Goal: Task Accomplishment & Management: Manage account settings

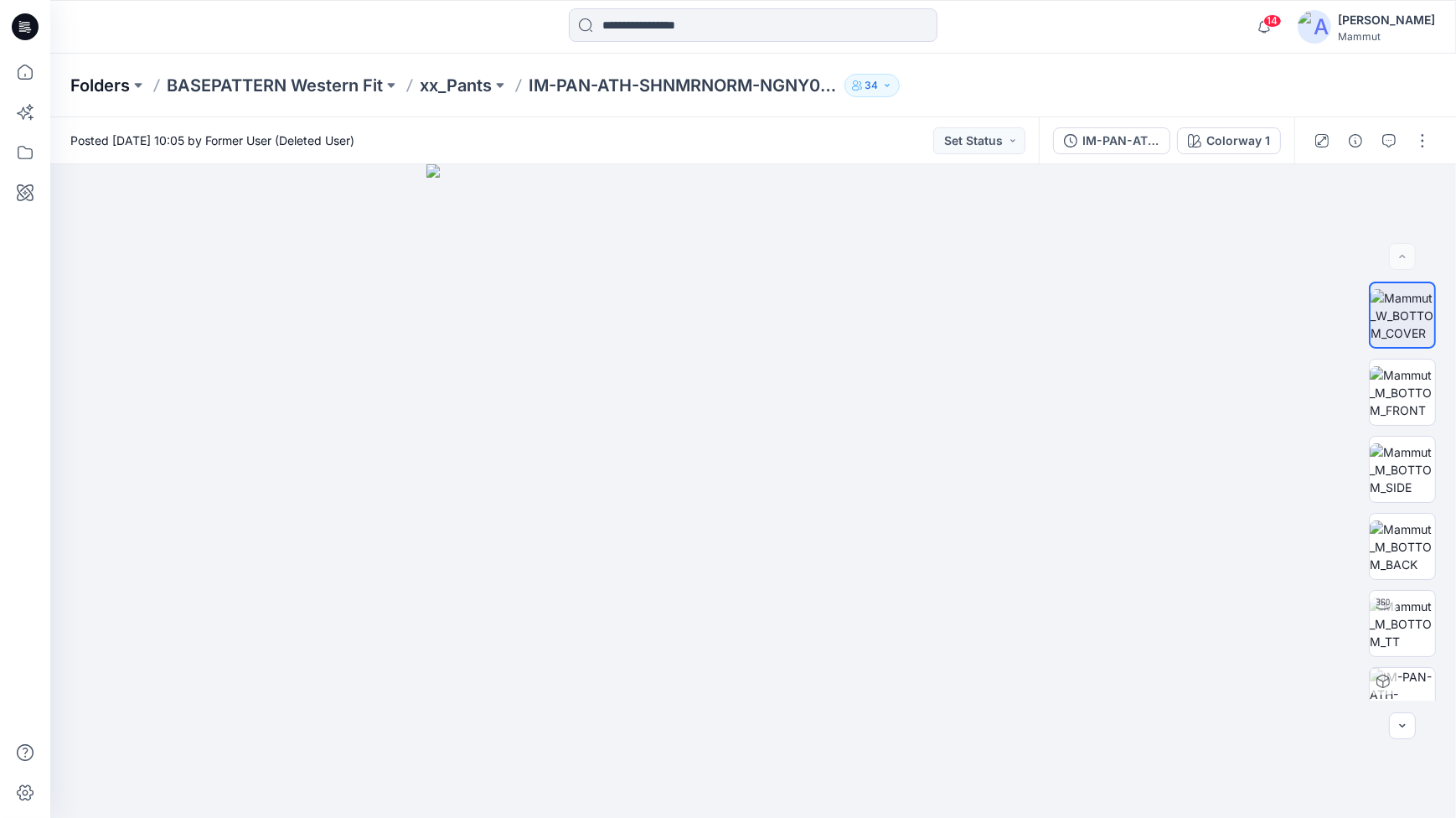
click at [104, 78] on p "Folders" at bounding box center [100, 86] width 59 height 24
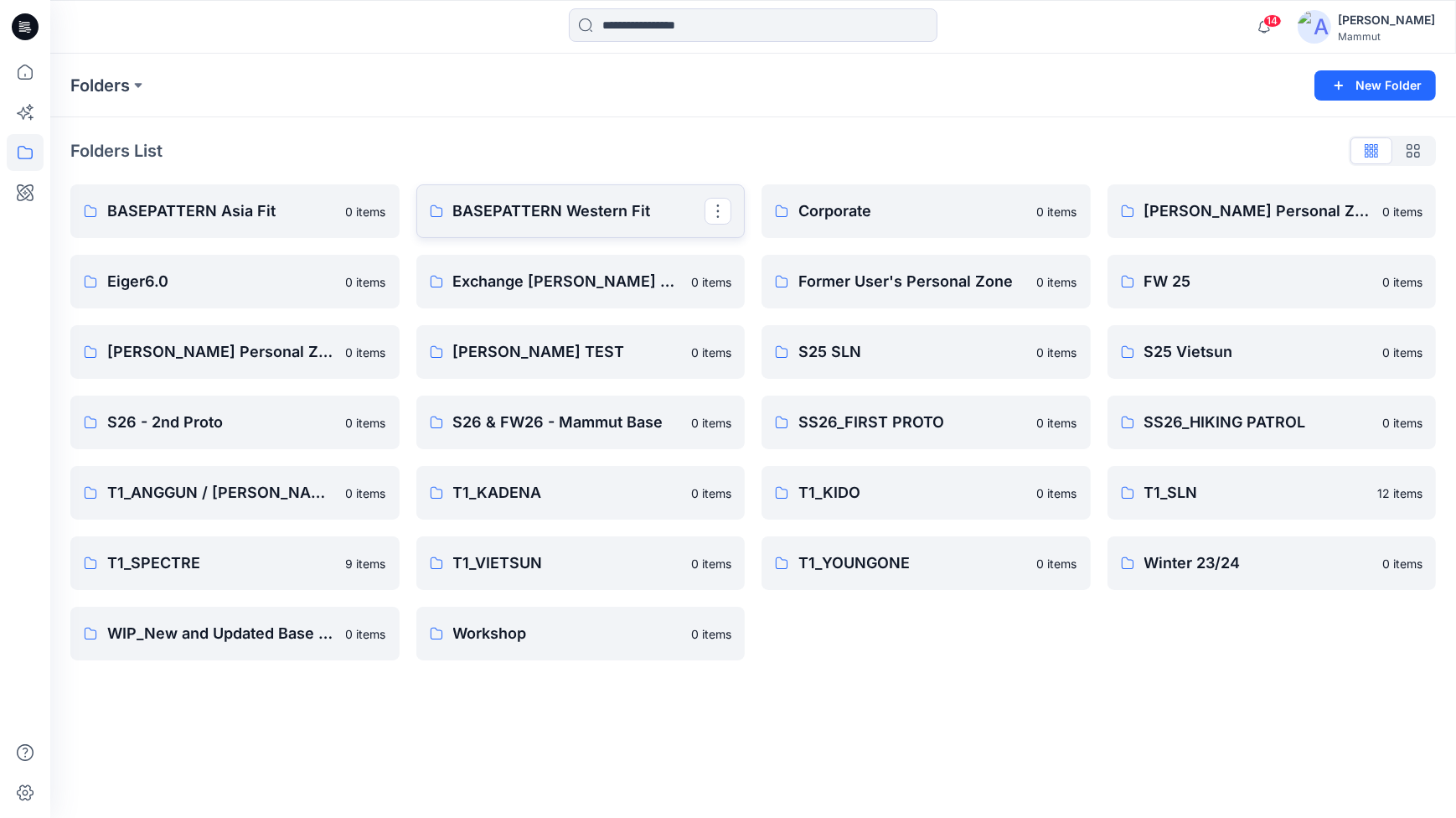
click at [698, 208] on p "BASEPATTERN Western Fit" at bounding box center [580, 211] width 252 height 24
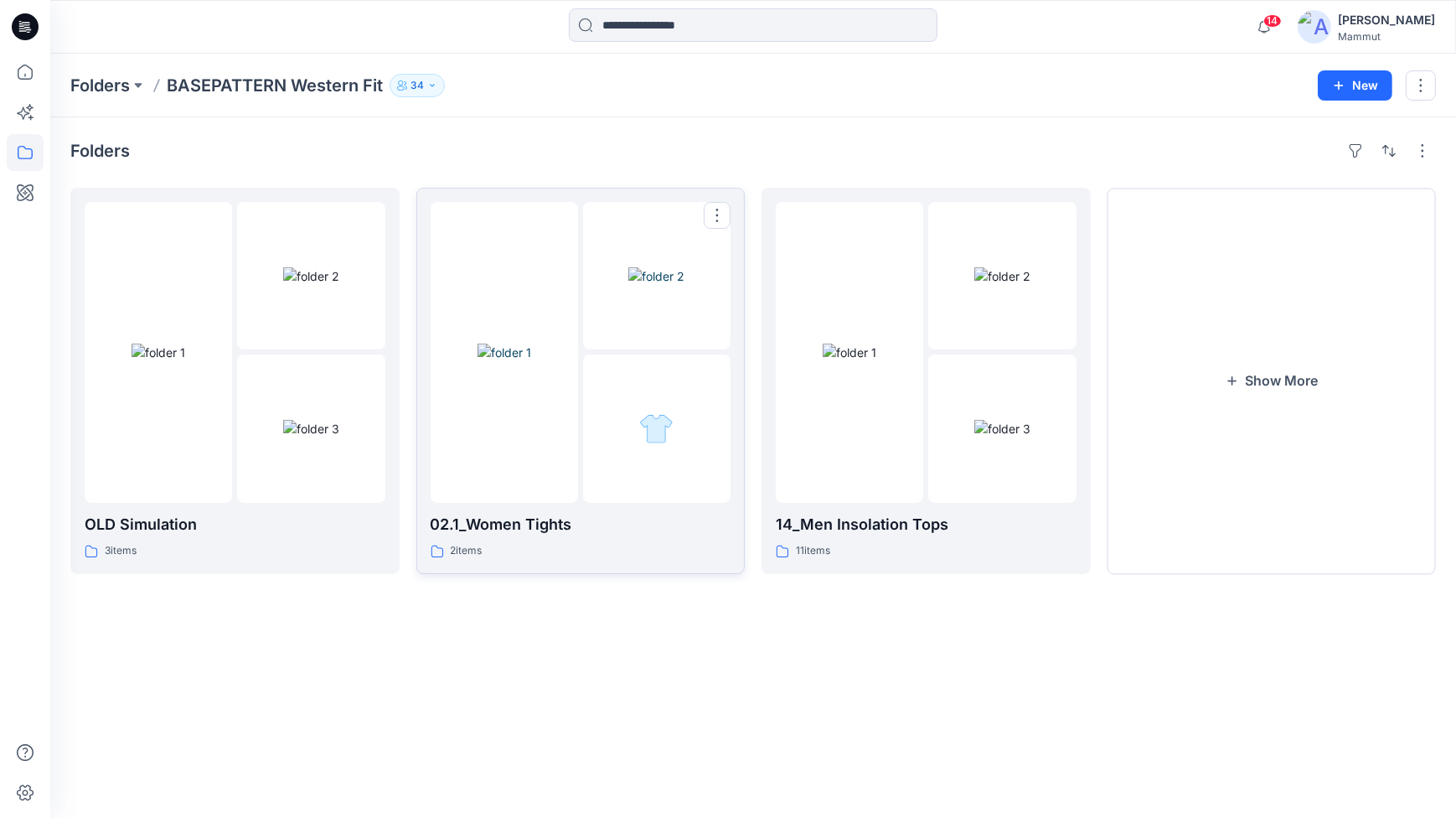
click at [647, 449] on div at bounding box center [657, 428] width 147 height 147
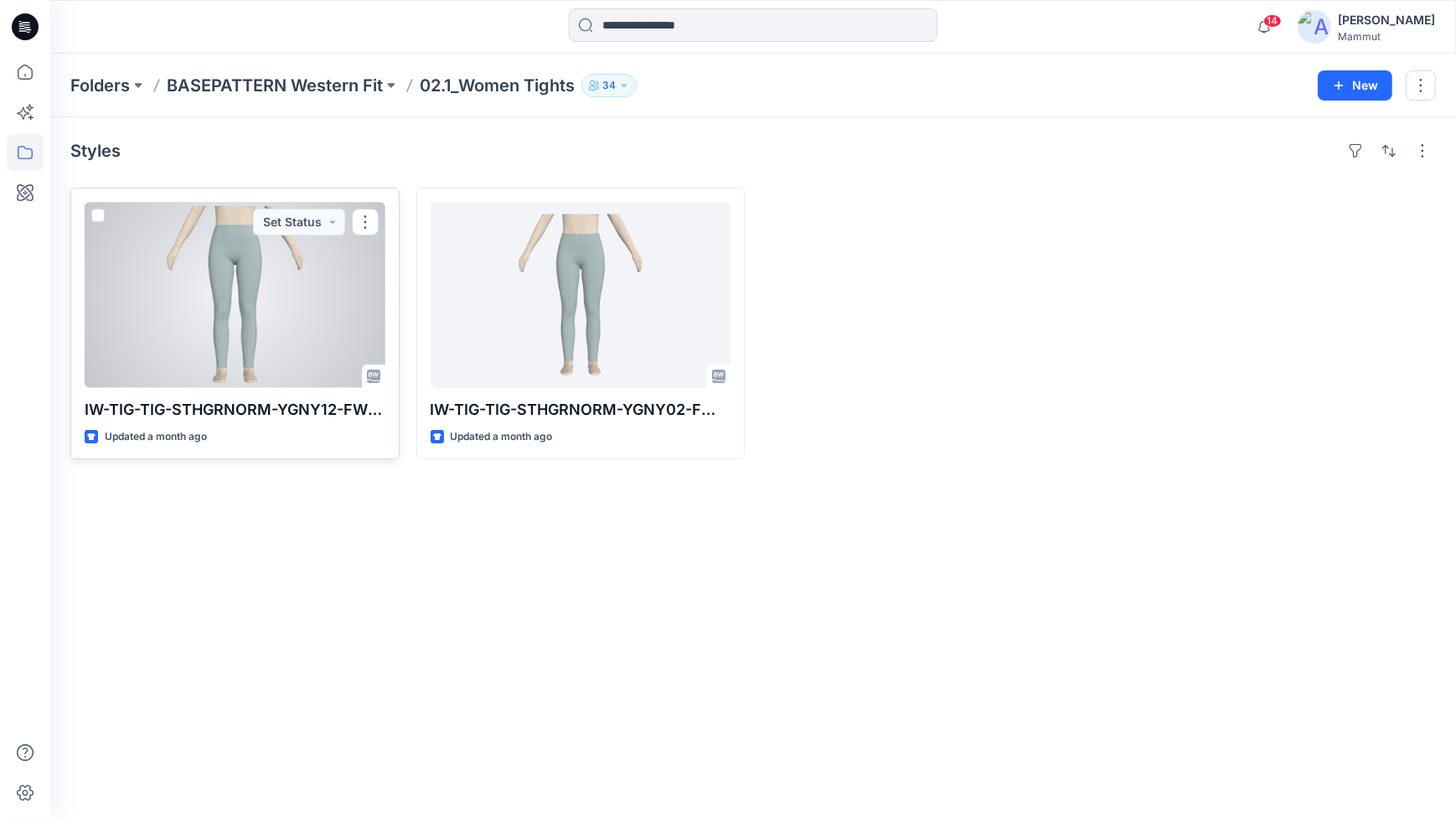
click at [249, 404] on p "IW-TIG-TIG-STHGRNORM-YGNY12-FW20" at bounding box center [235, 410] width 301 height 24
click at [275, 285] on div at bounding box center [235, 295] width 301 height 186
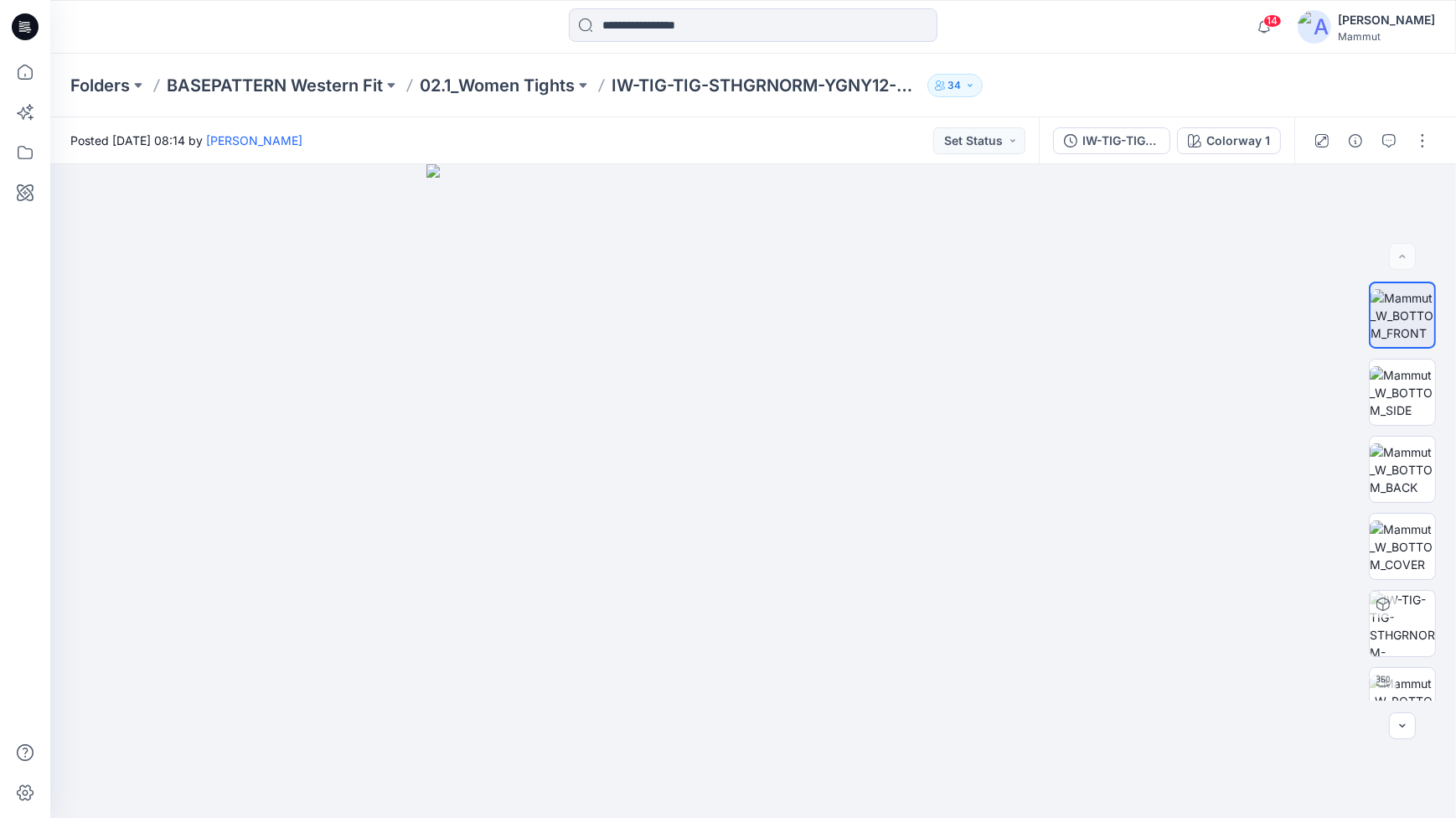
click at [970, 84] on icon "button" at bounding box center [969, 85] width 10 height 10
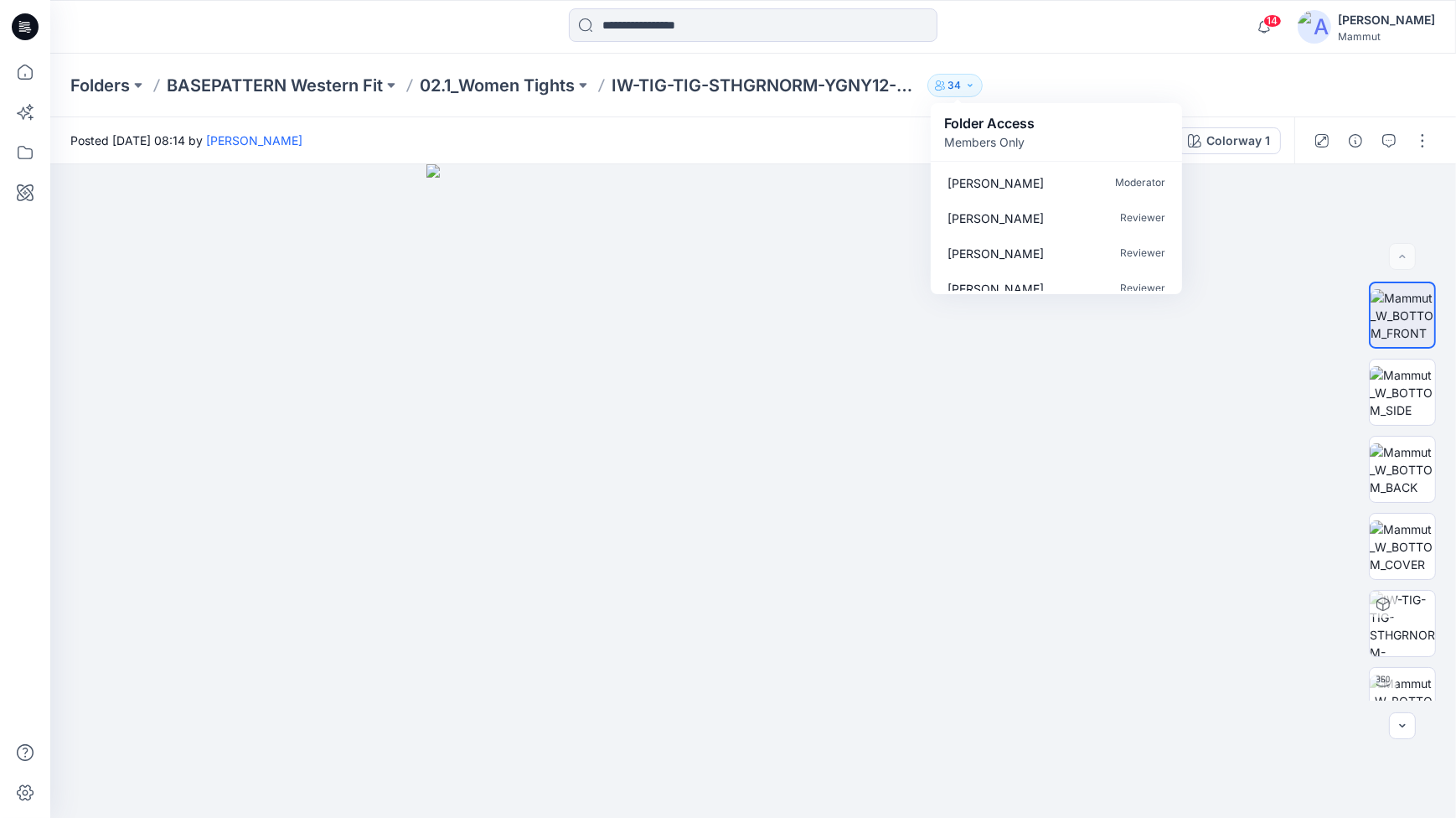
click at [972, 83] on icon "button" at bounding box center [969, 85] width 10 height 10
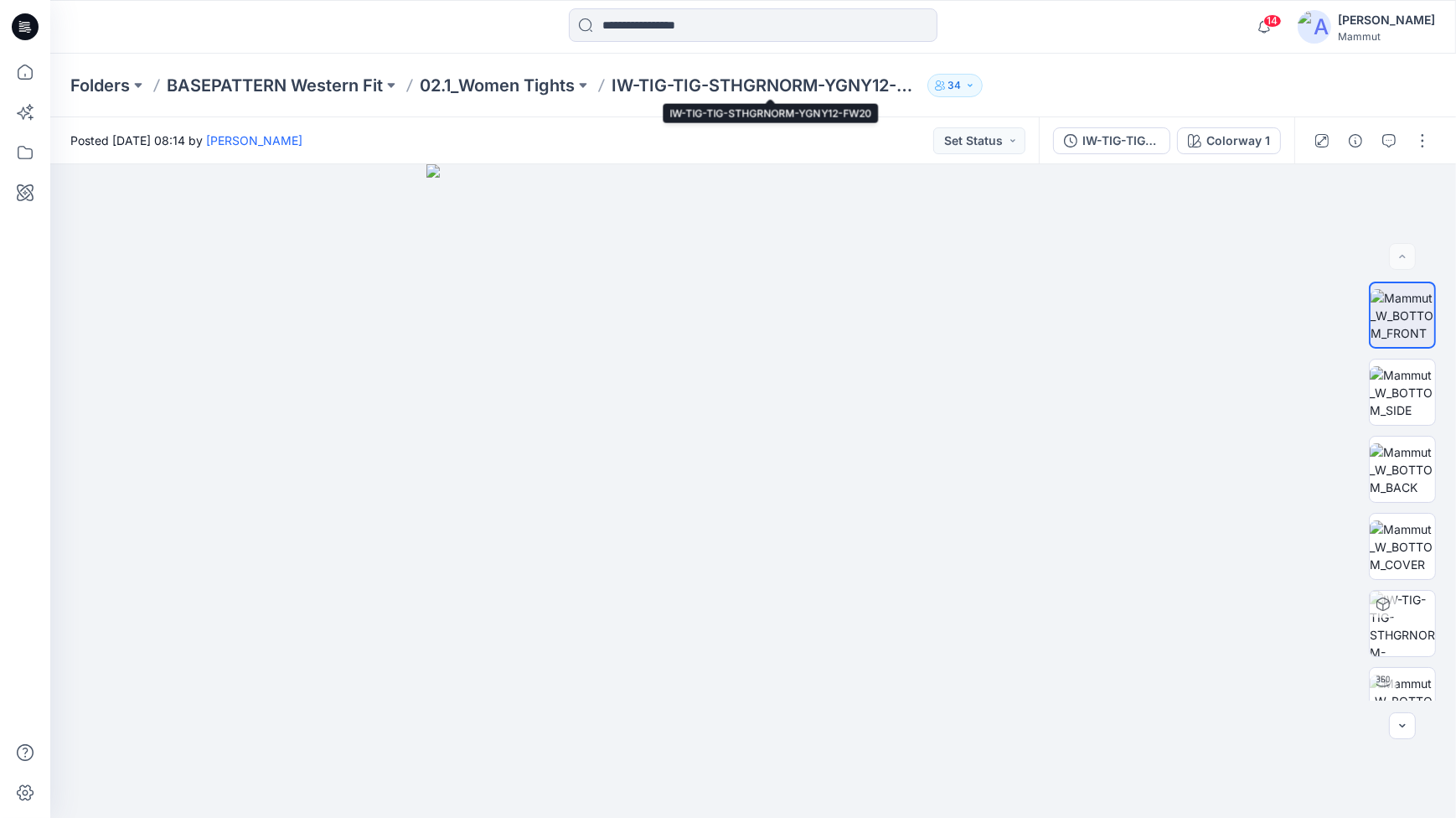
click at [830, 82] on p "IW-TIG-TIG-STHGRNORM-YGNY12-FW20" at bounding box center [766, 86] width 309 height 24
click at [1421, 144] on button "button" at bounding box center [1422, 140] width 27 height 27
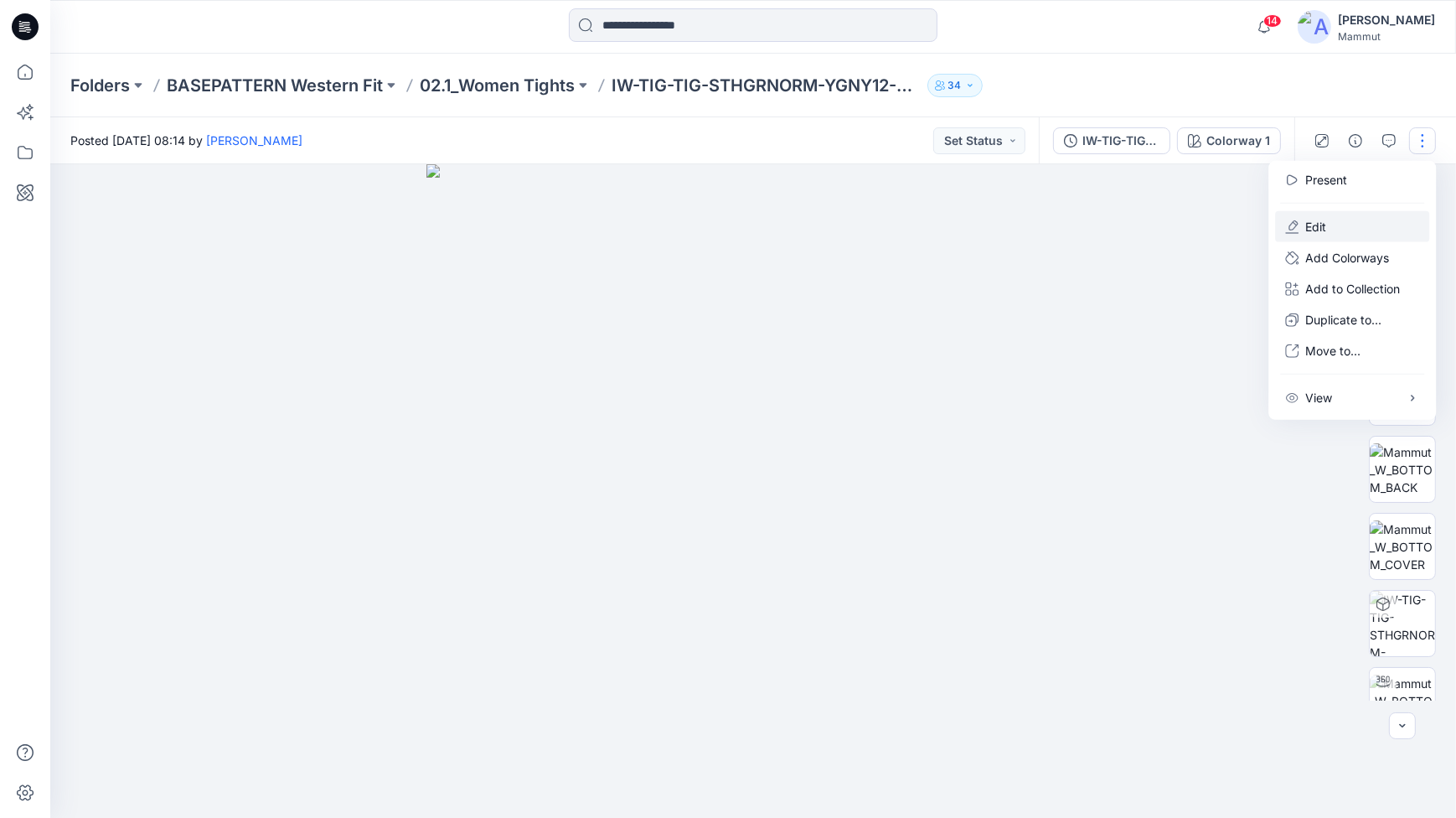
click at [1321, 222] on p "Edit" at bounding box center [1315, 226] width 21 height 17
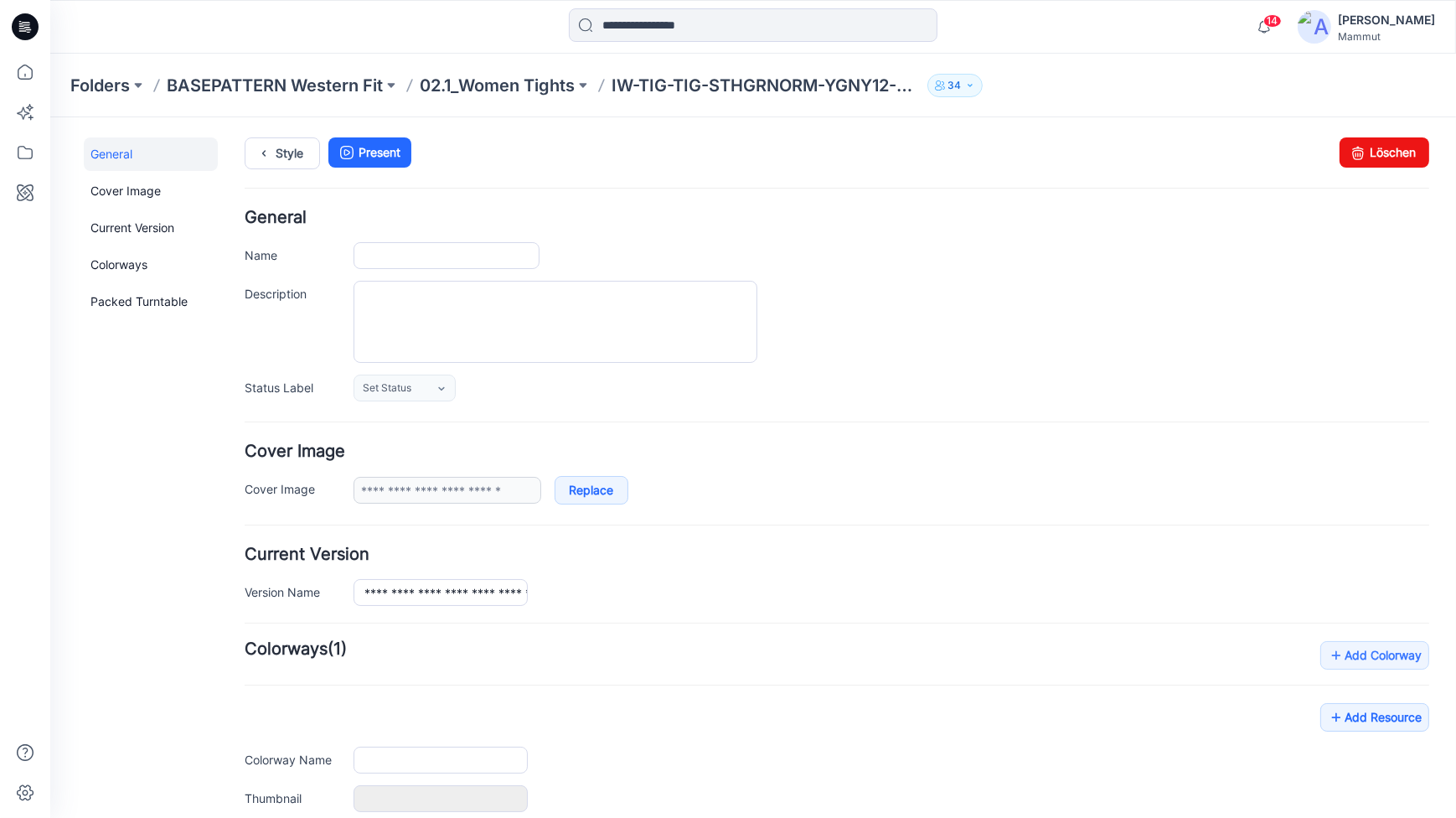
type input "**********"
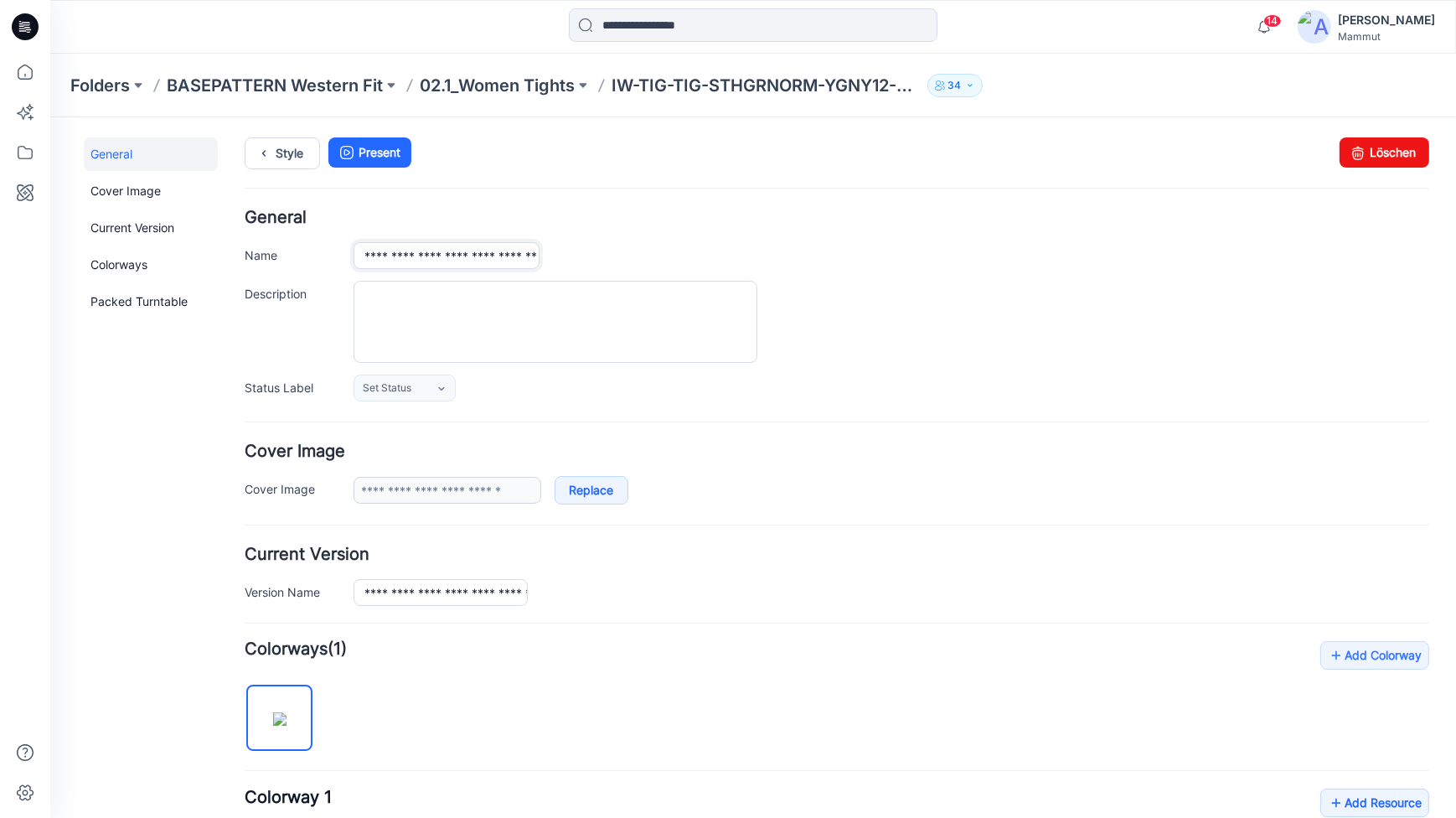
click at [405, 253] on input "**********" at bounding box center [446, 254] width 186 height 27
click at [557, 85] on p "02.1_Women Tights" at bounding box center [497, 86] width 155 height 24
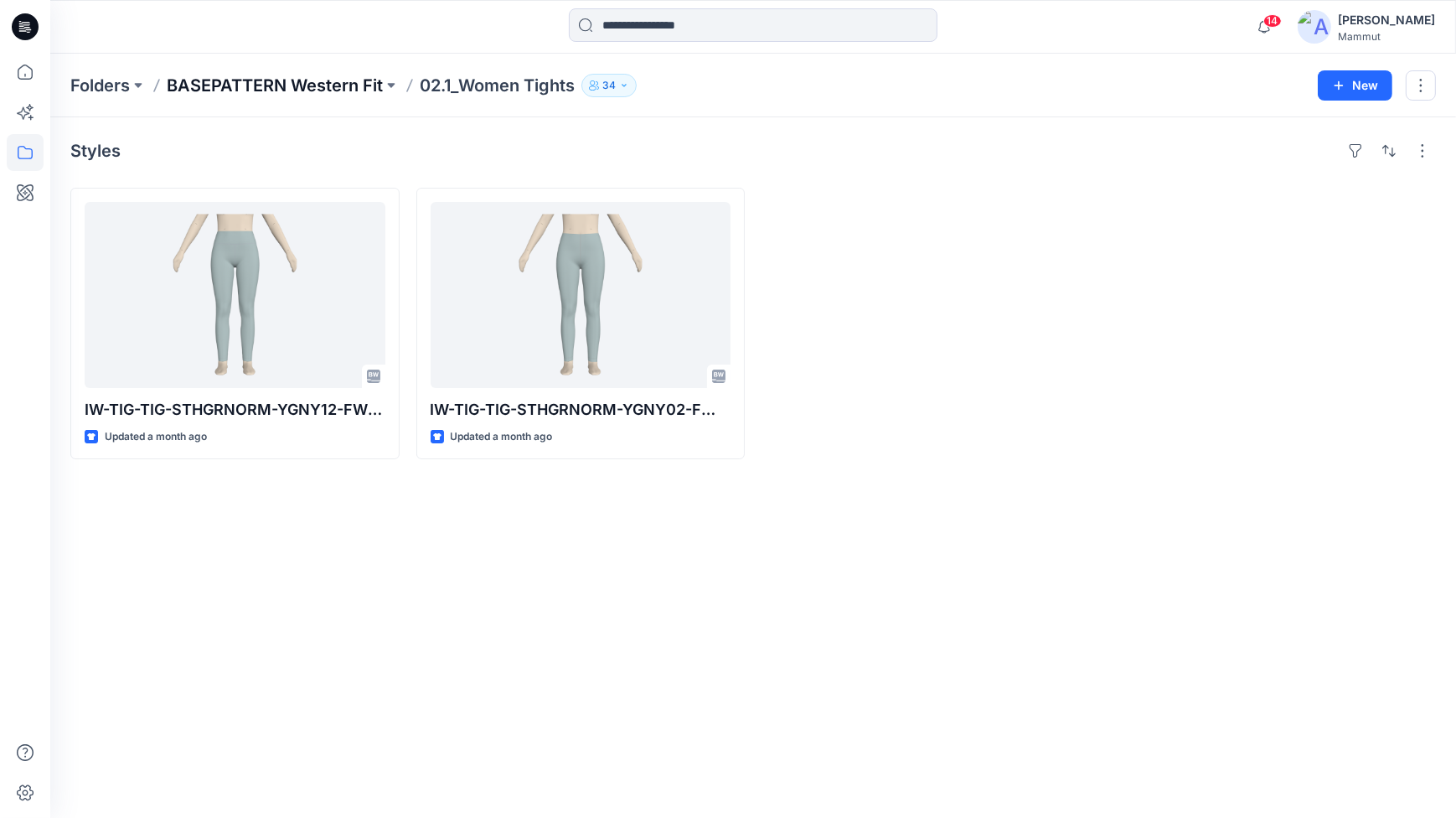
click at [320, 74] on p "BASEPATTERN Western Fit" at bounding box center [274, 86] width 216 height 24
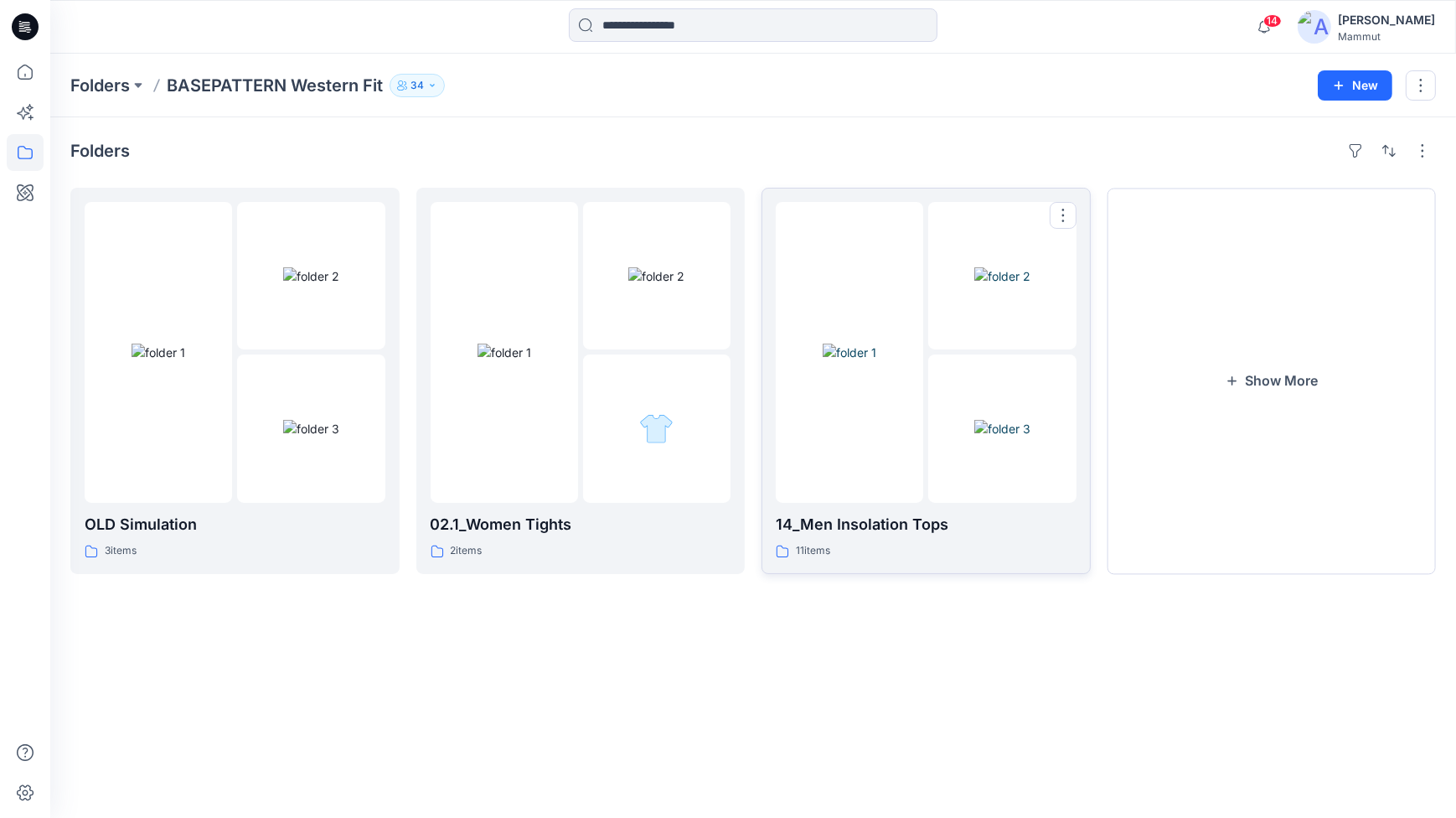
click at [854, 361] on img at bounding box center [850, 352] width 54 height 17
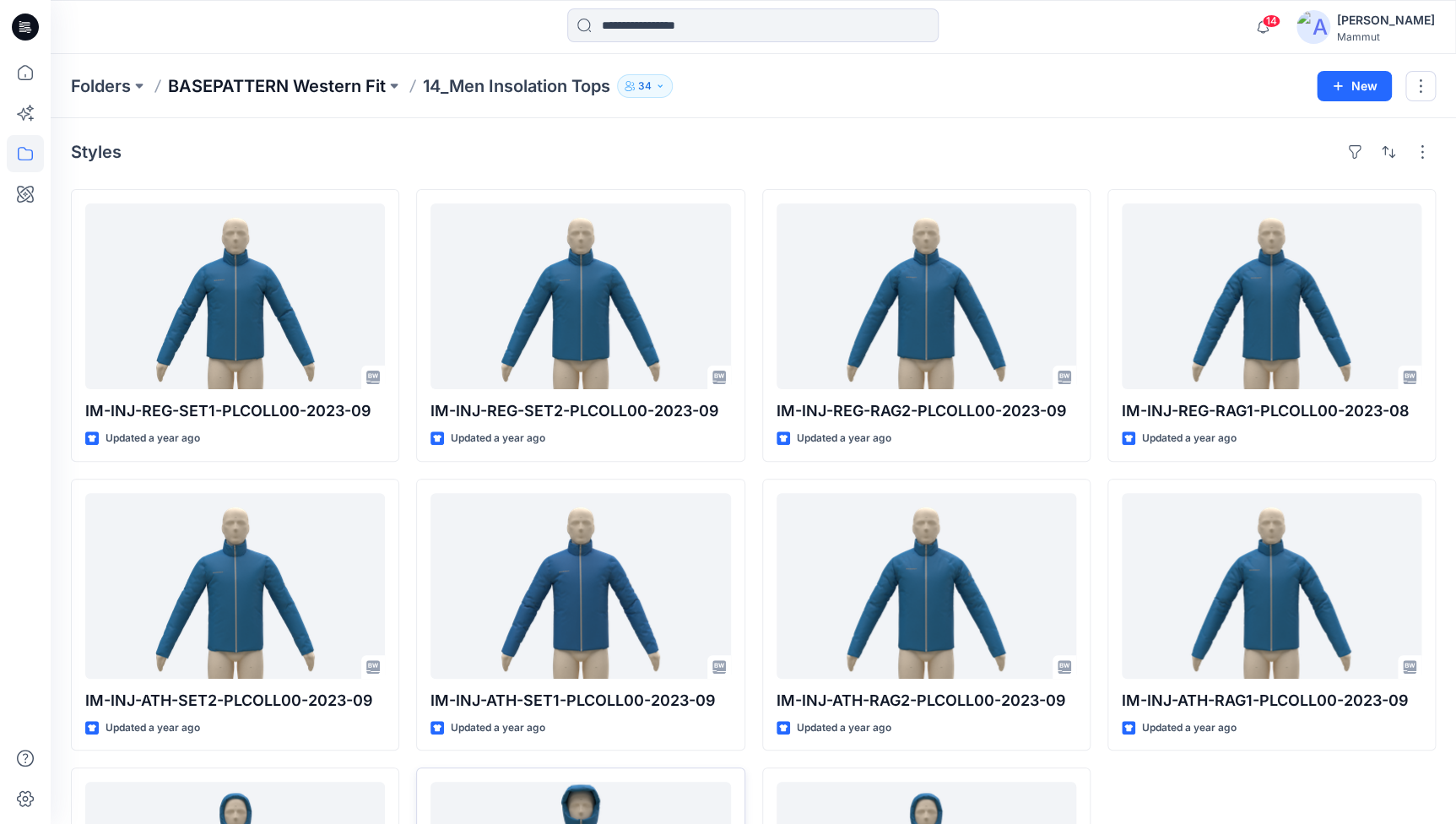
click at [239, 85] on p "BASEPATTERN Western Fit" at bounding box center [276, 87] width 217 height 24
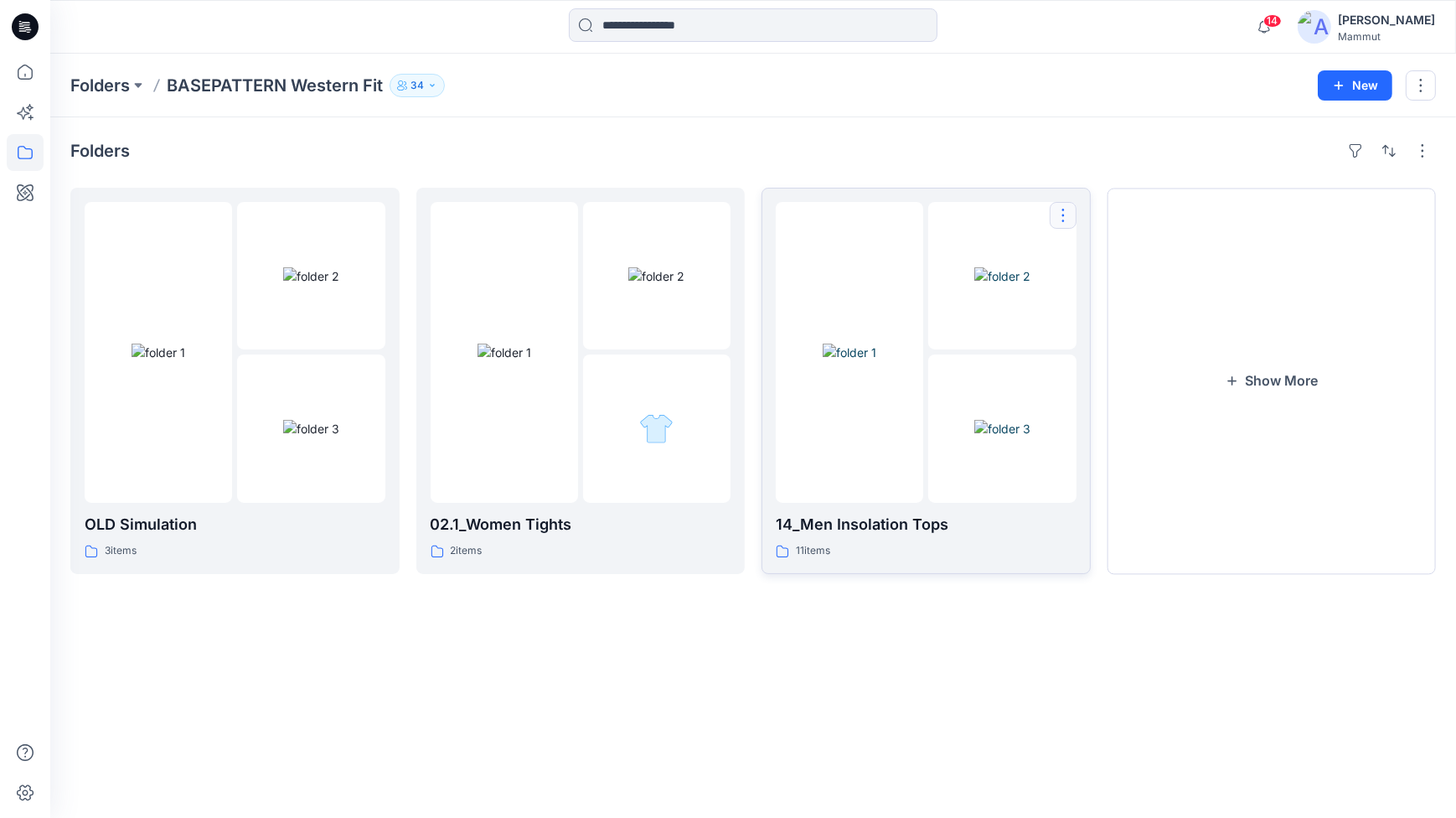
click at [1072, 212] on button "button" at bounding box center [1063, 215] width 27 height 27
click at [1055, 210] on button "button" at bounding box center [1063, 215] width 27 height 27
click at [1014, 285] on img at bounding box center [1001, 275] width 56 height 17
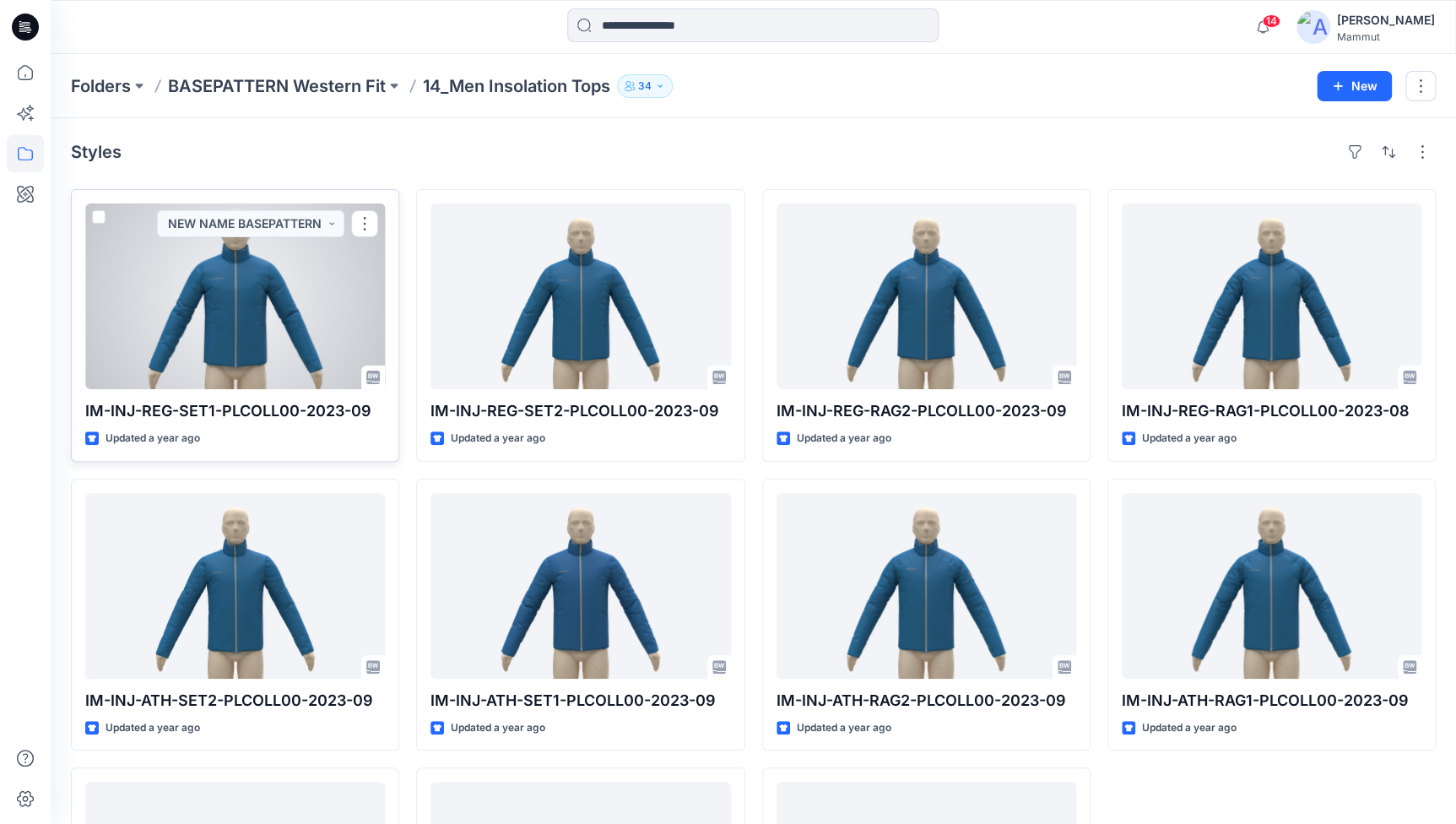
click at [93, 218] on span at bounding box center [99, 217] width 14 height 14
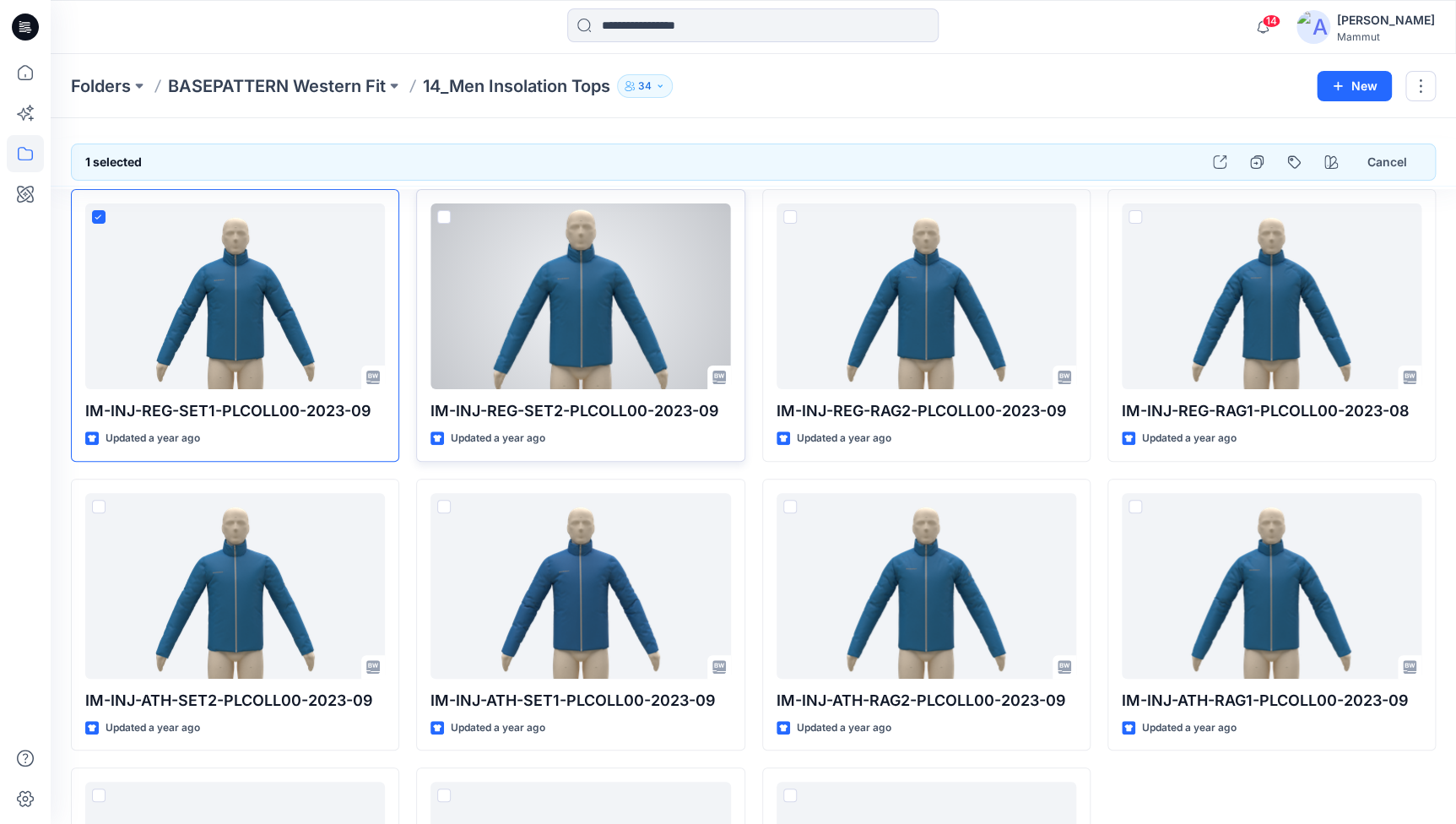
click at [441, 217] on span at bounding box center [444, 217] width 14 height 14
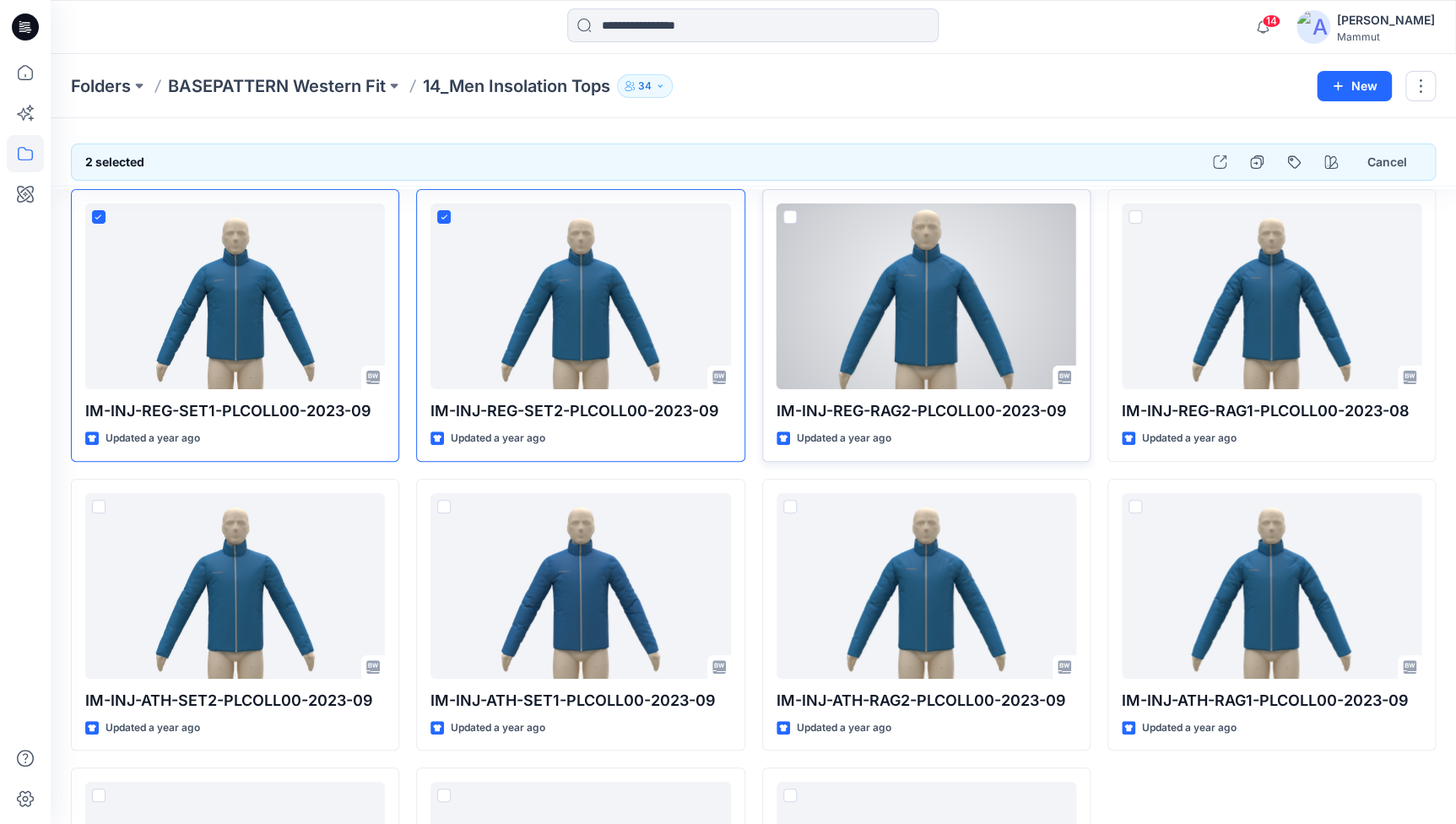
click at [781, 217] on div at bounding box center [926, 297] width 299 height 186
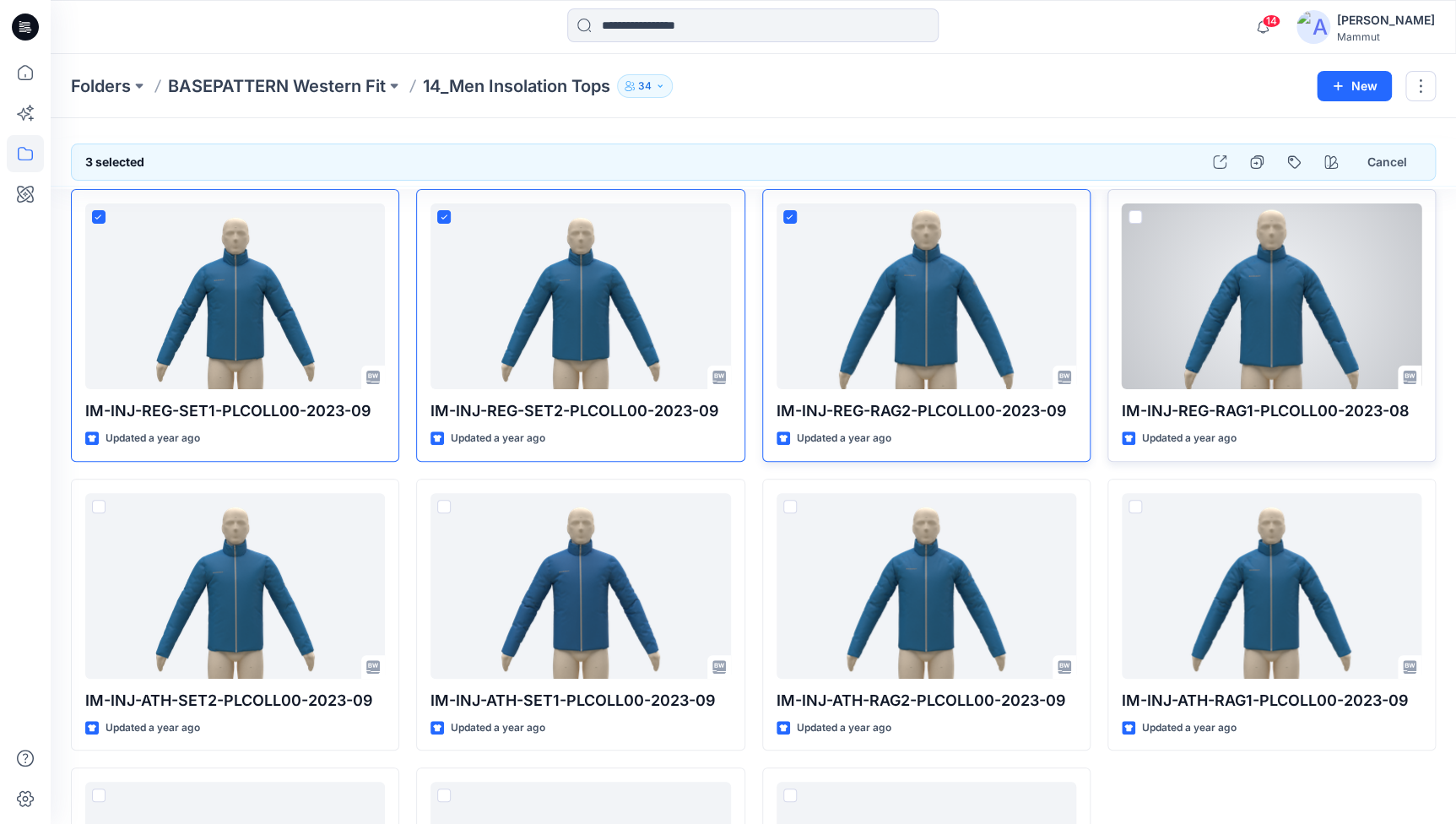
click at [1133, 217] on span at bounding box center [1135, 217] width 14 height 14
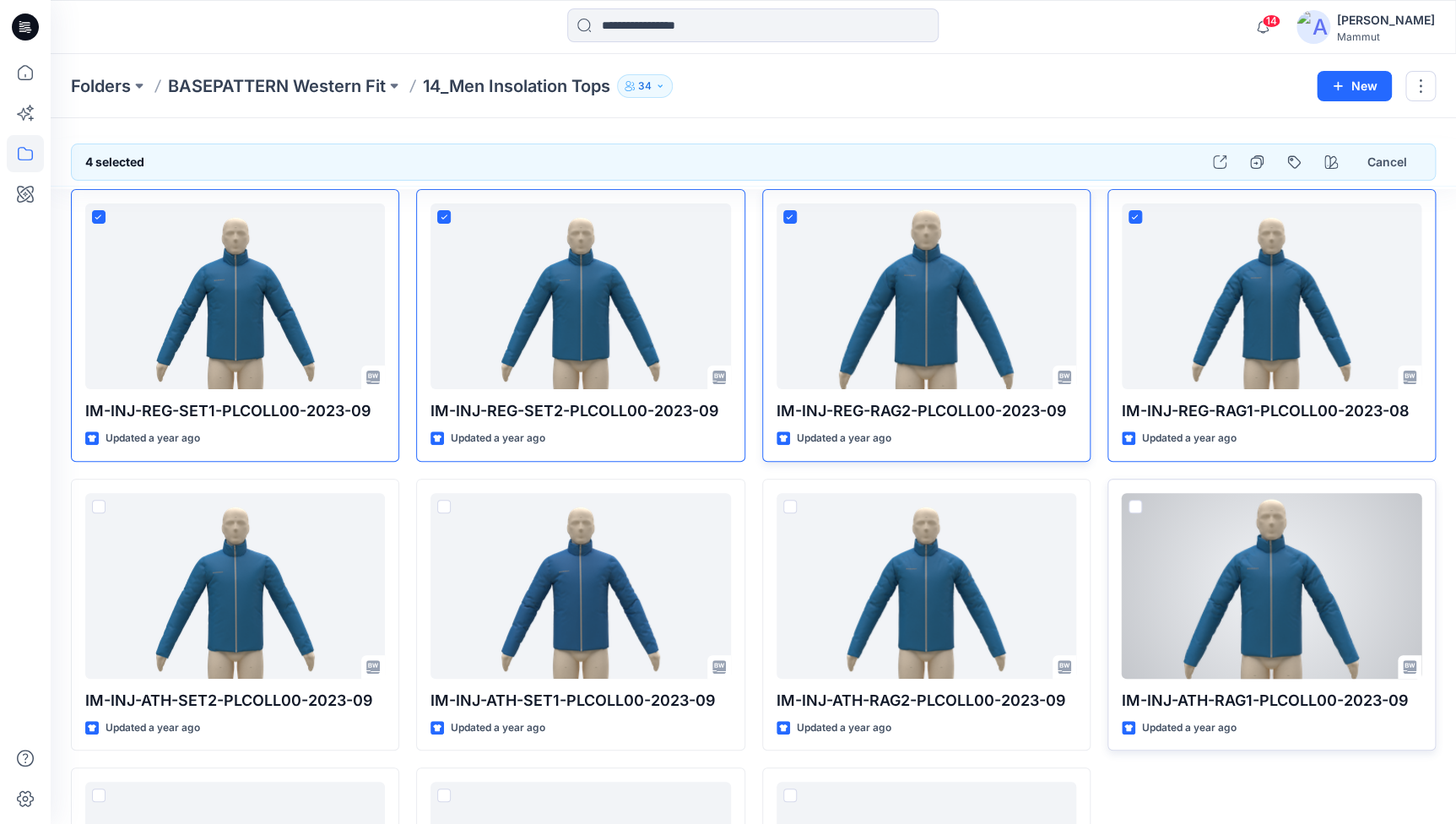
click at [1134, 507] on span at bounding box center [1135, 506] width 14 height 14
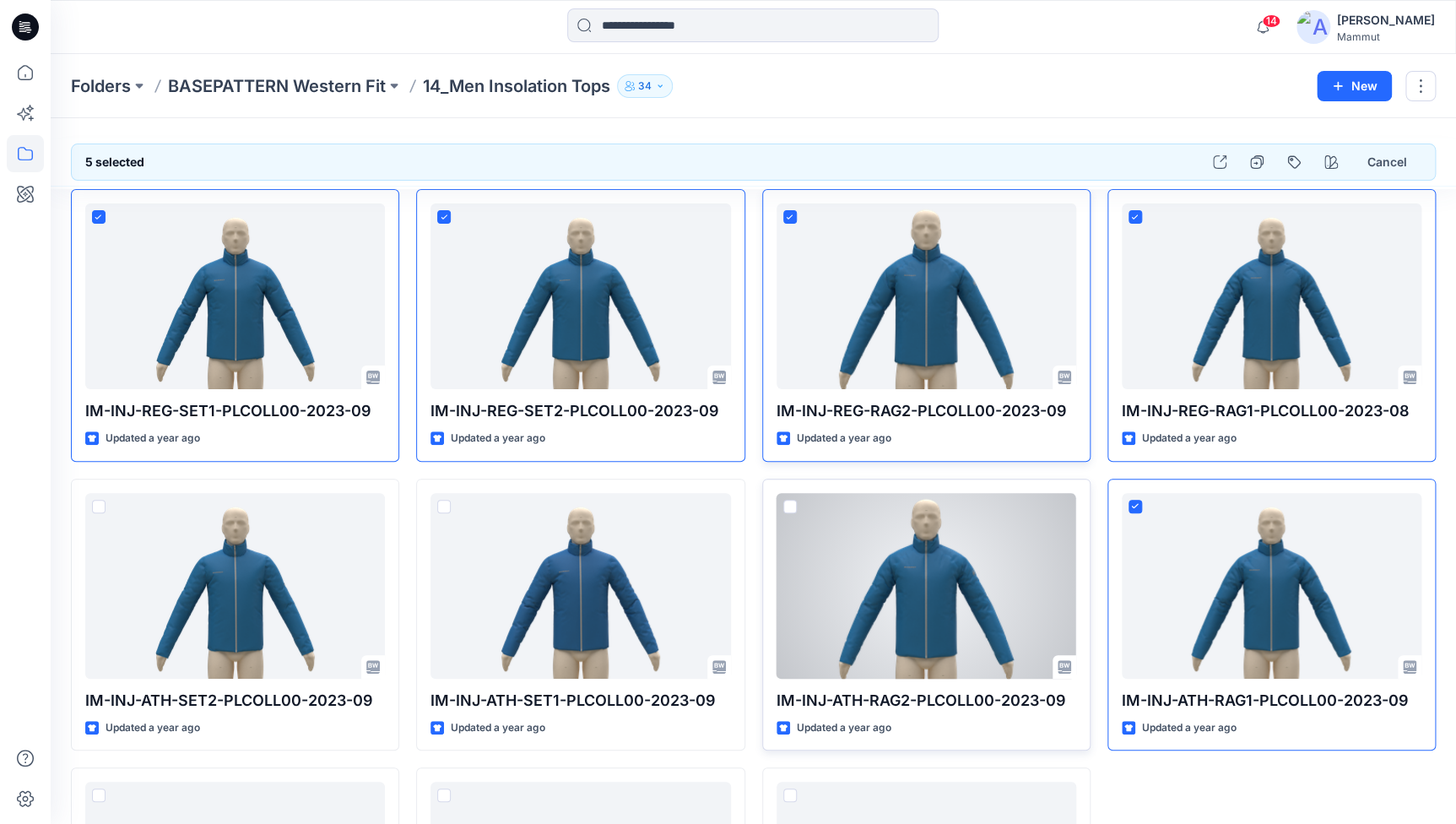
click at [792, 506] on span at bounding box center [790, 506] width 14 height 14
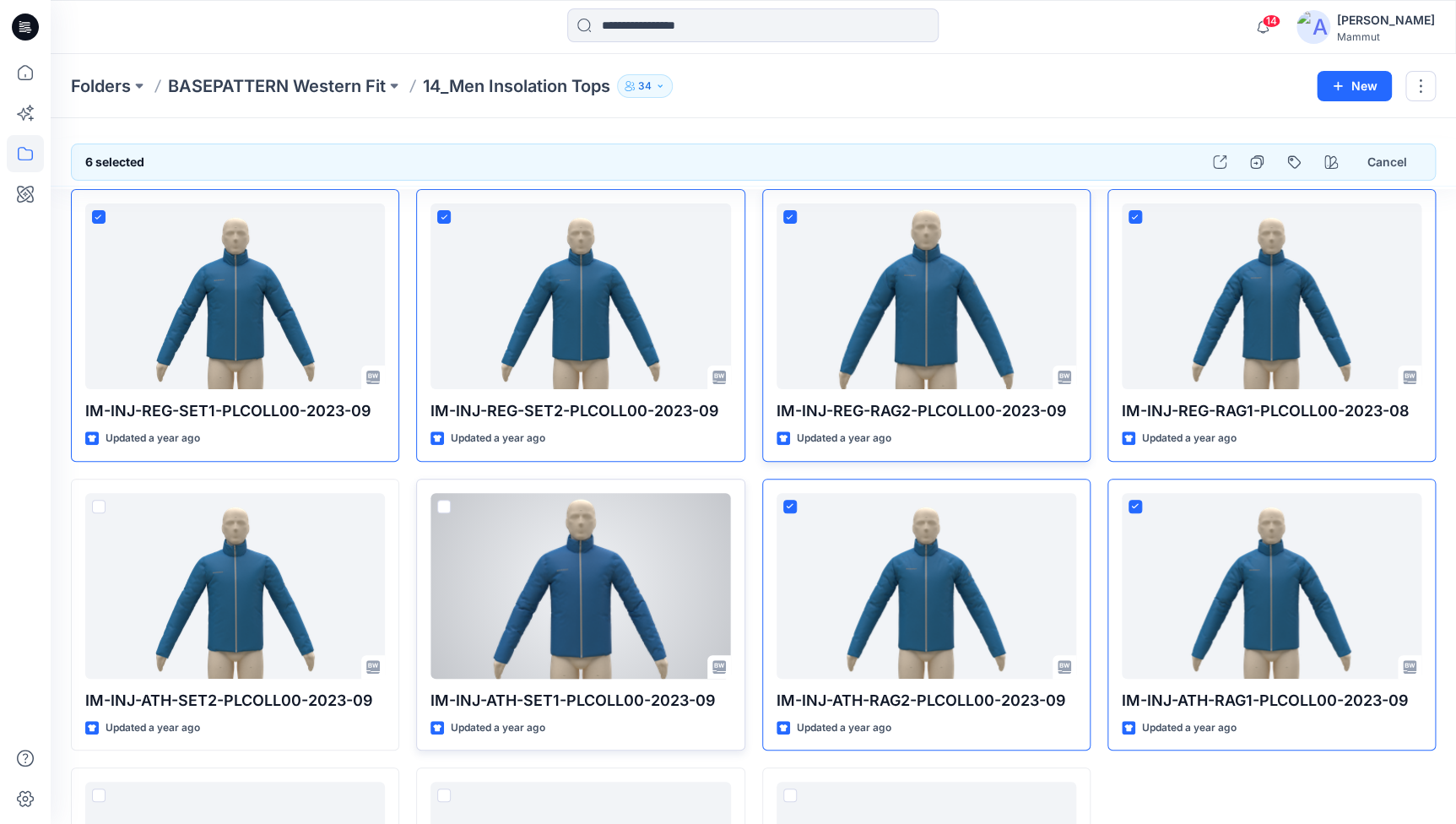
click at [444, 507] on span at bounding box center [444, 506] width 14 height 14
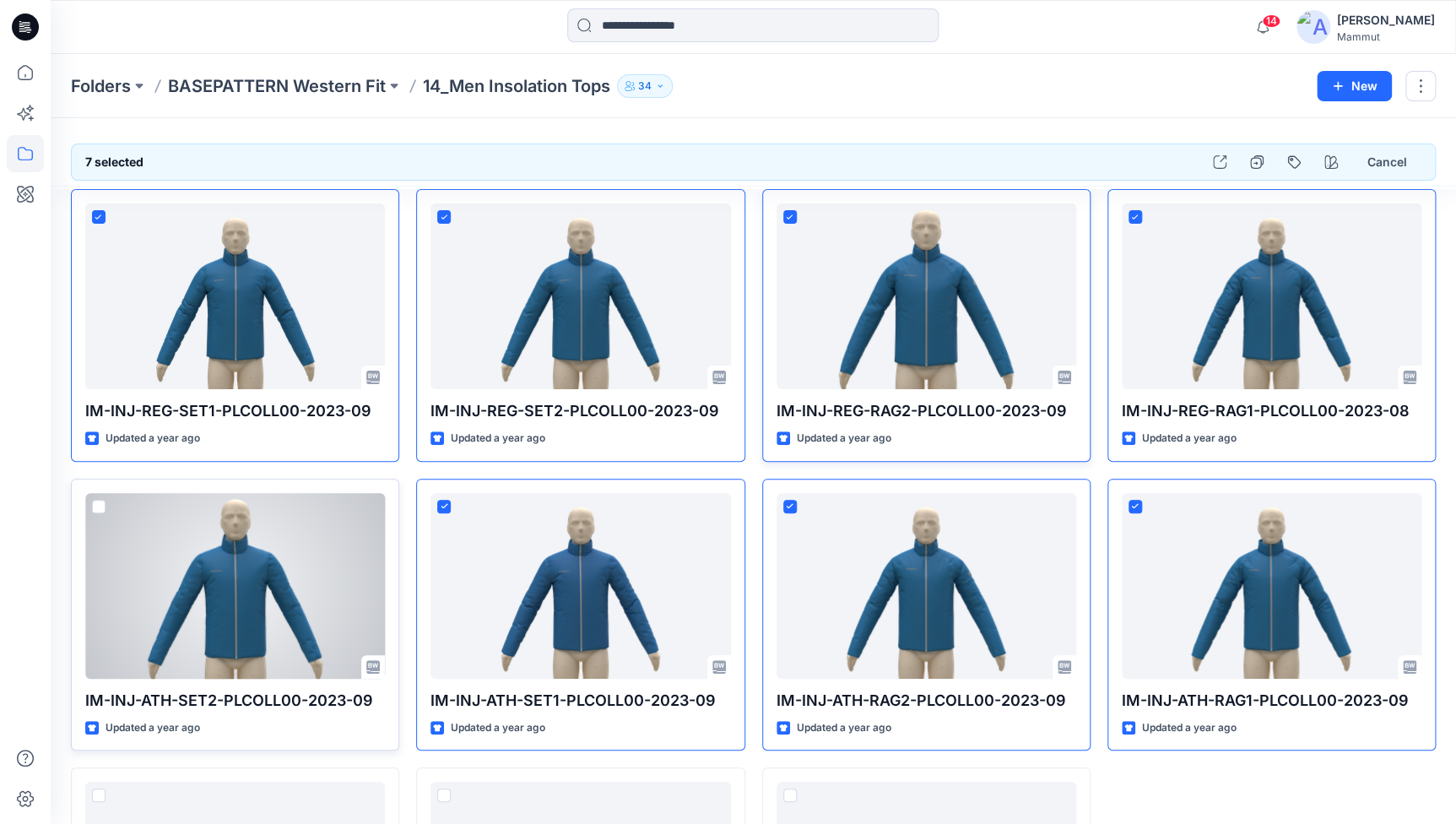
click at [94, 506] on span at bounding box center [99, 506] width 14 height 14
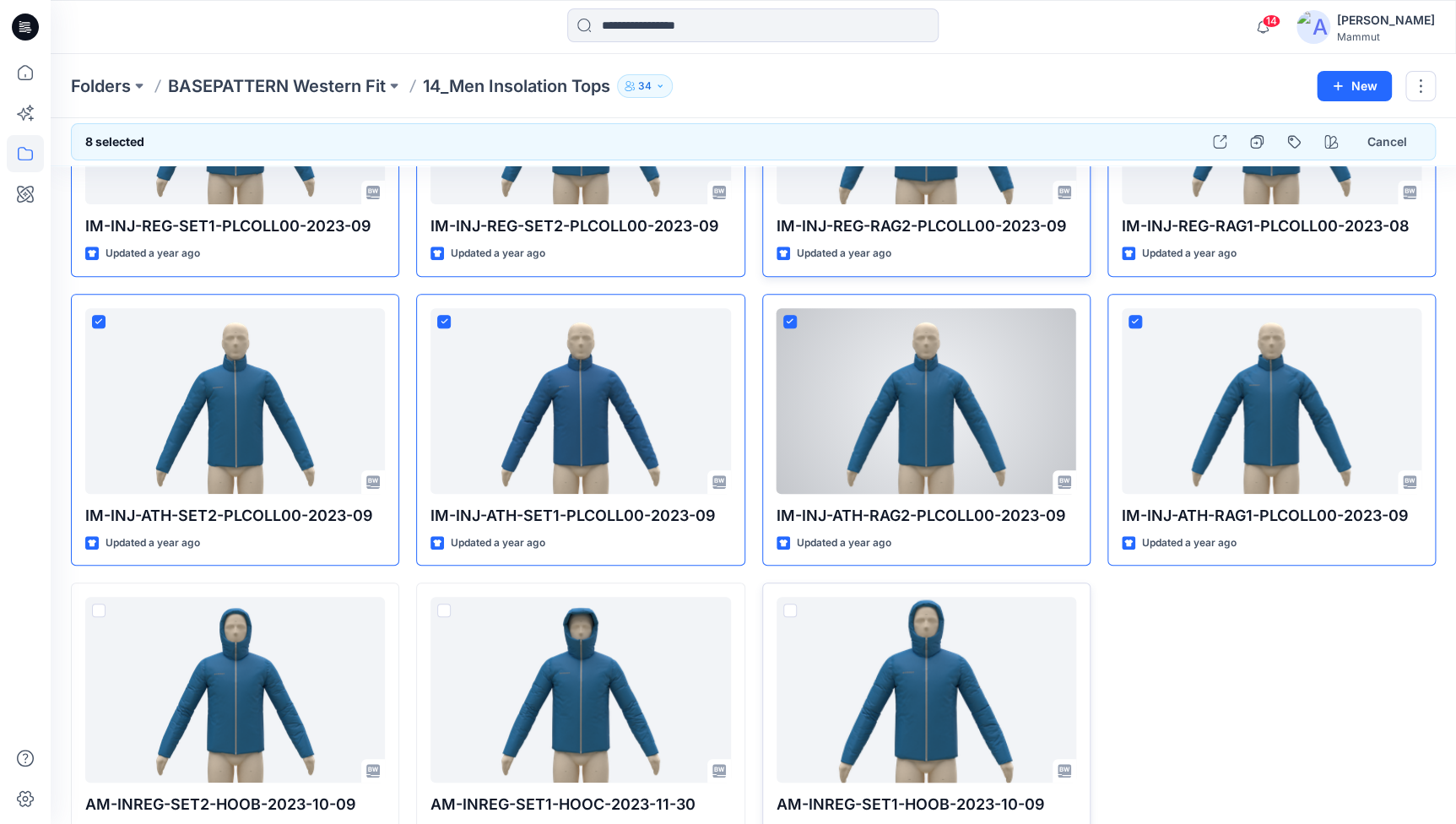
scroll to position [235, 0]
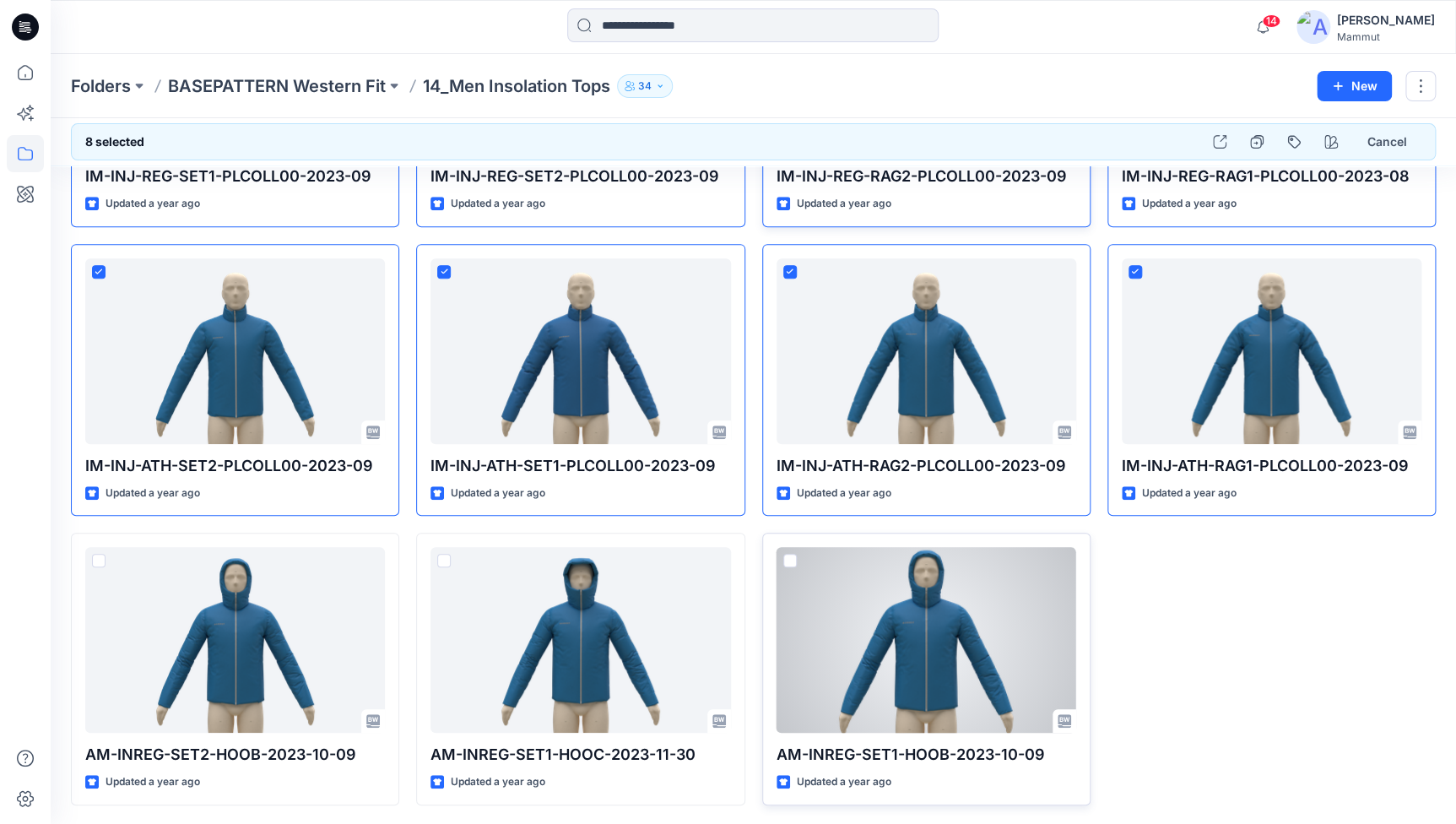
click at [785, 560] on span at bounding box center [790, 560] width 14 height 14
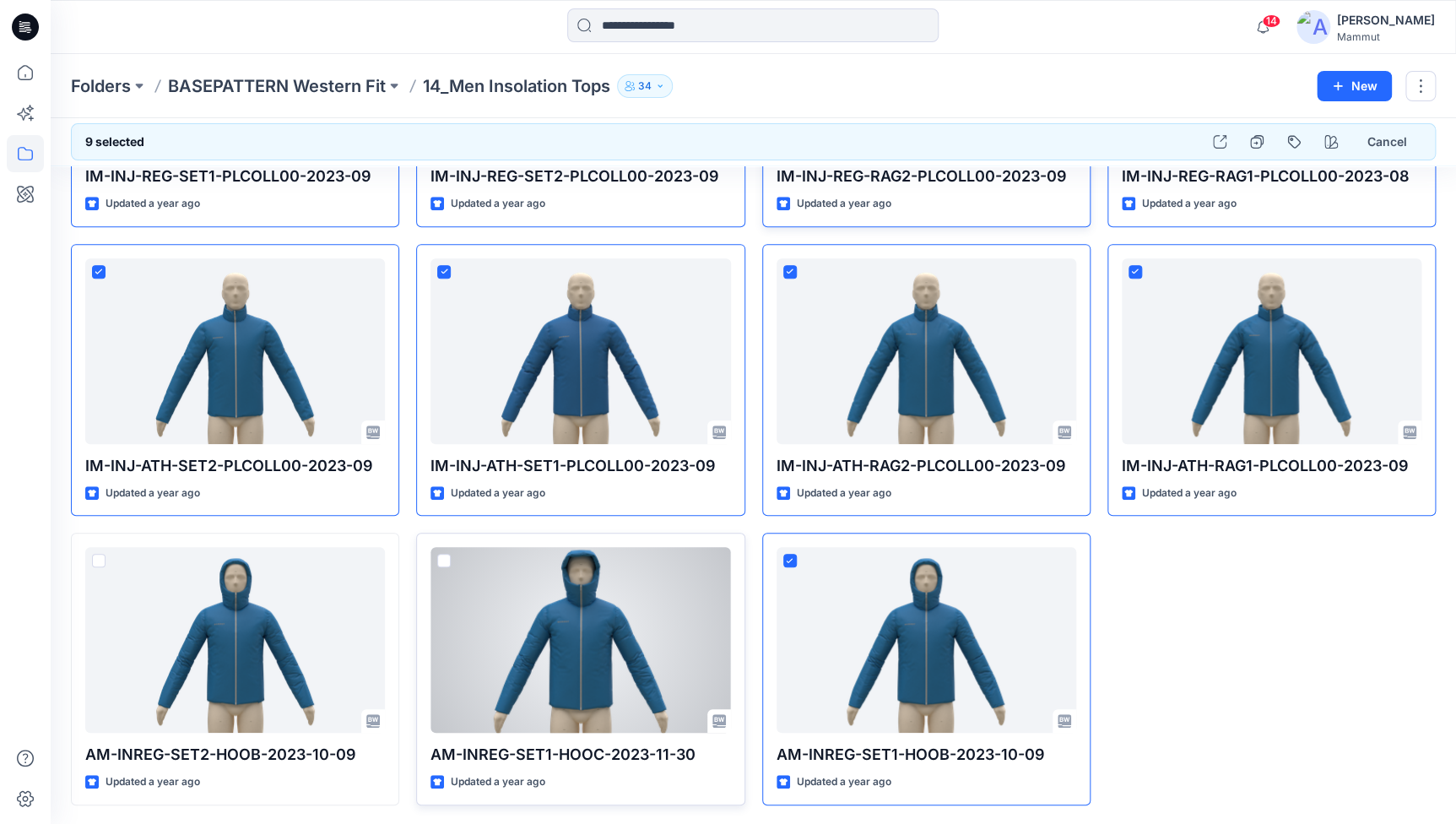
click at [445, 559] on span at bounding box center [444, 560] width 14 height 14
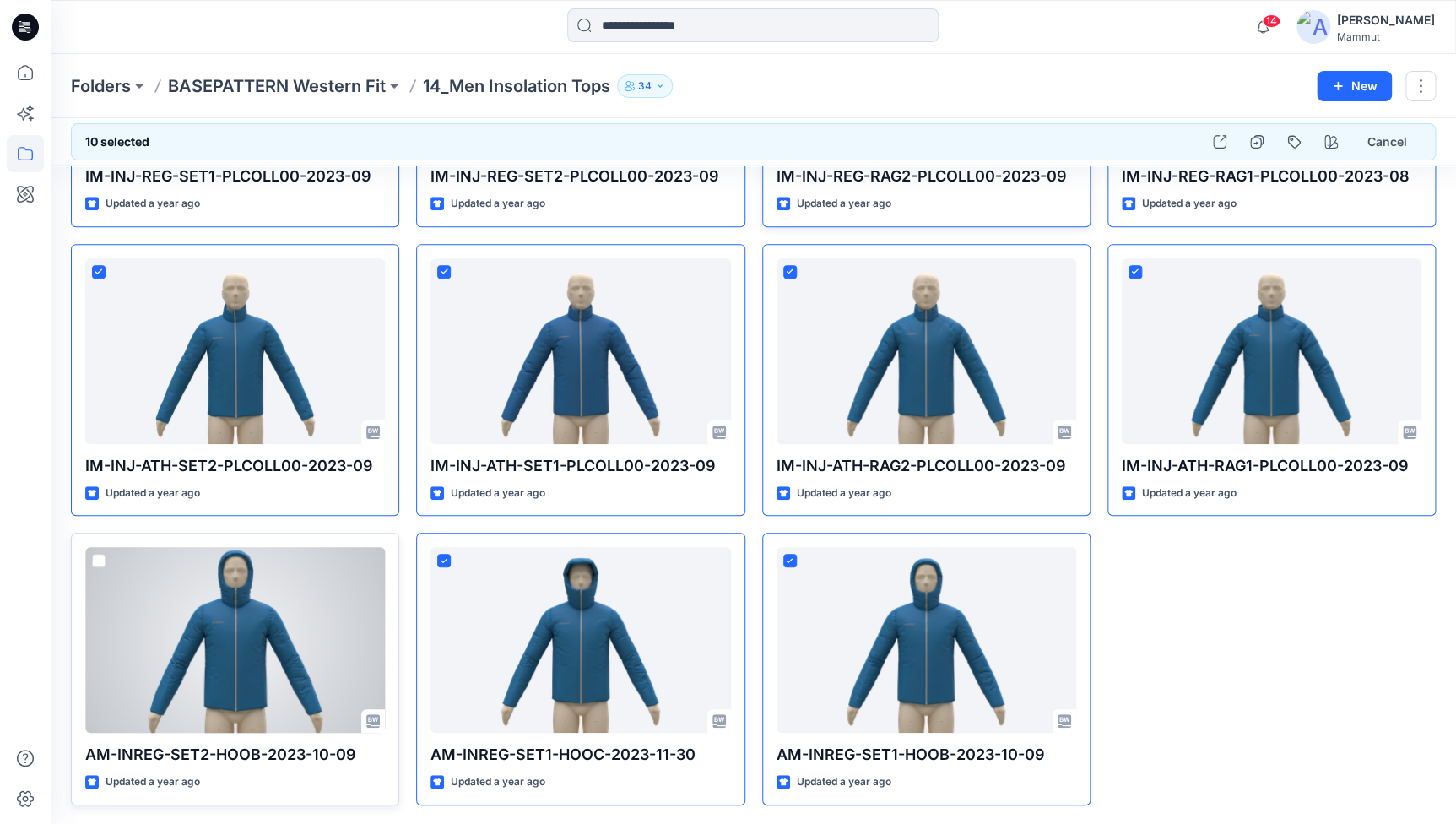
click at [95, 559] on span at bounding box center [99, 560] width 14 height 14
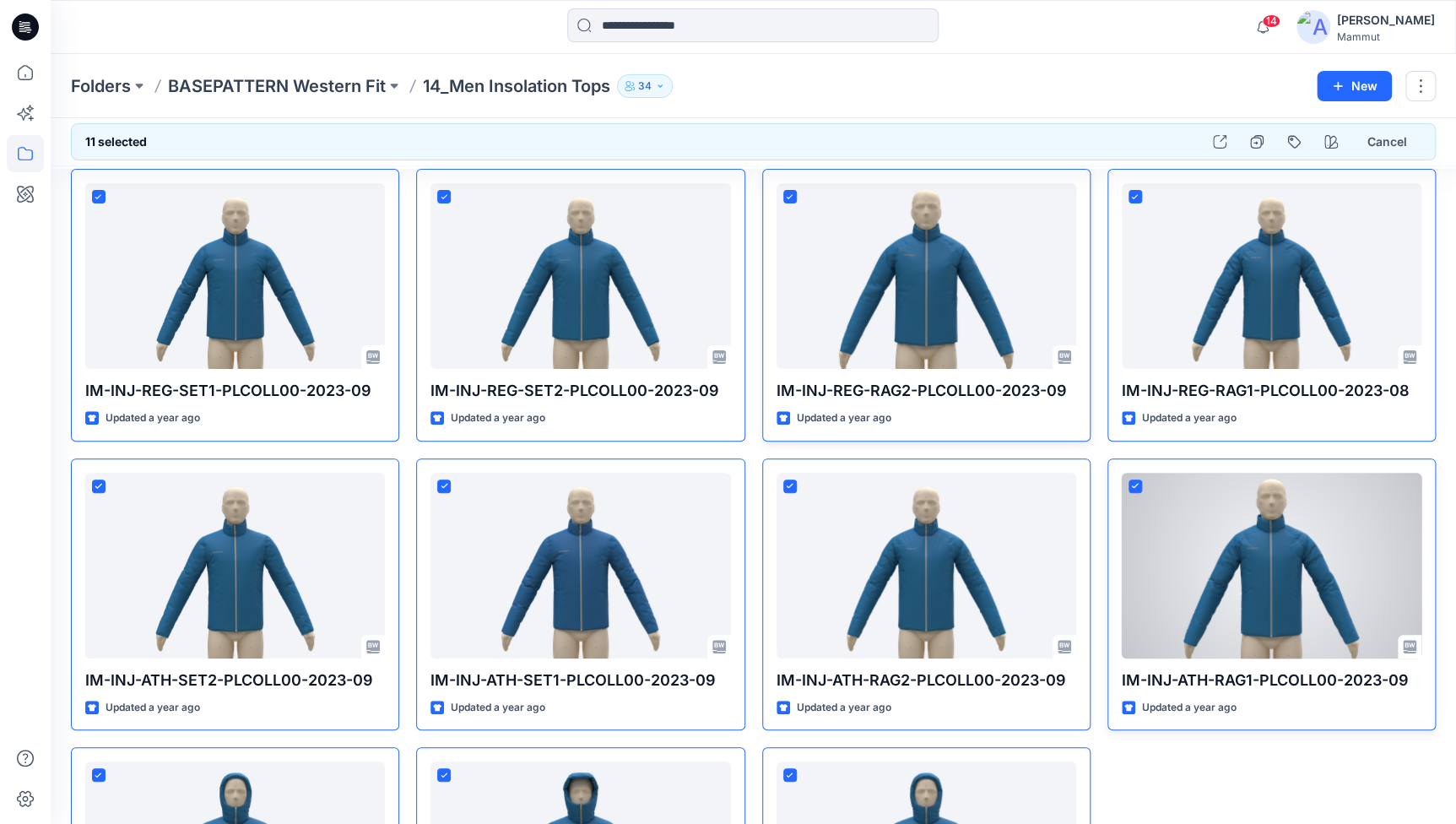
scroll to position [0, 0]
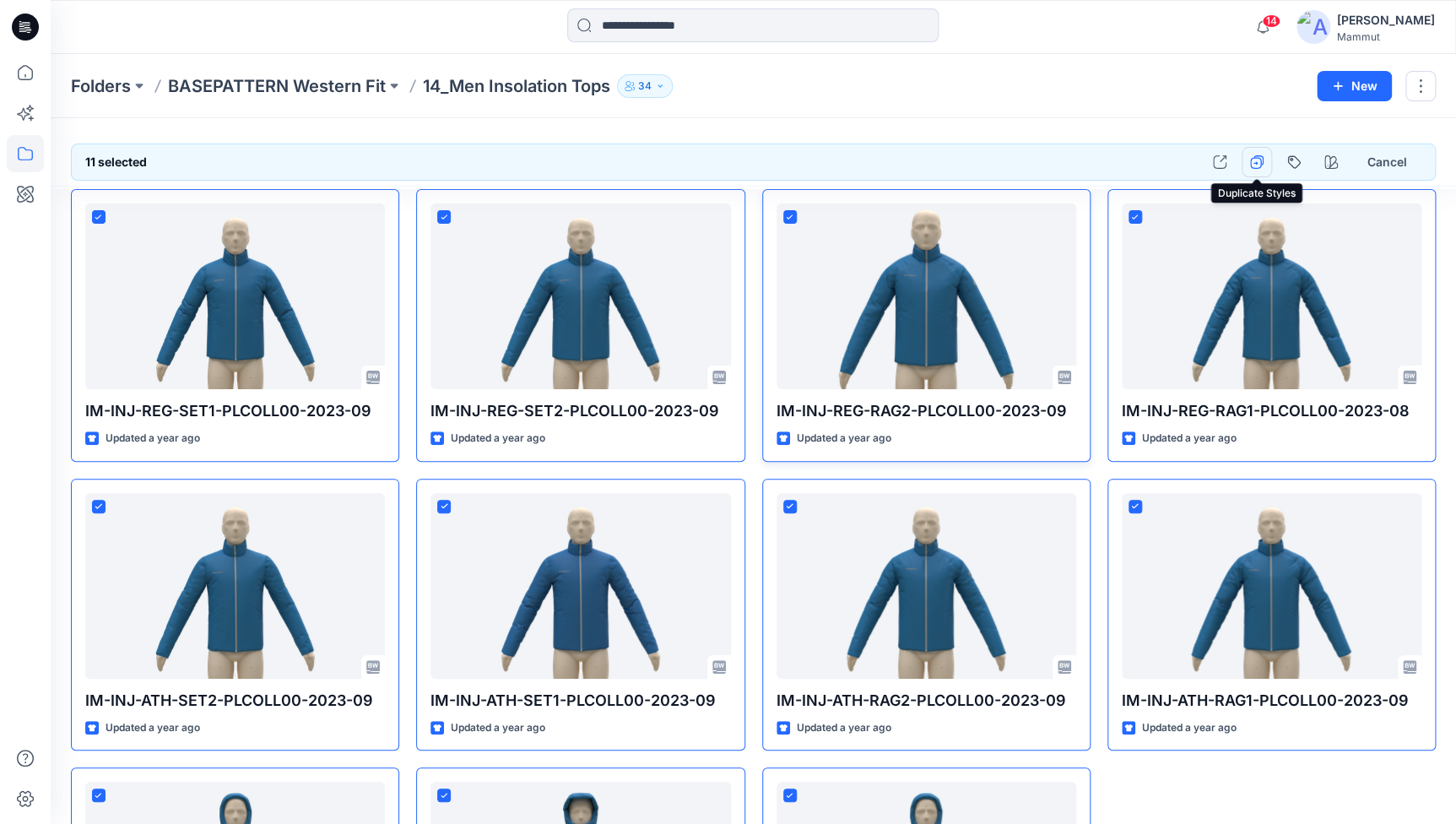
click at [1259, 163] on icon "button" at bounding box center [1257, 162] width 14 height 14
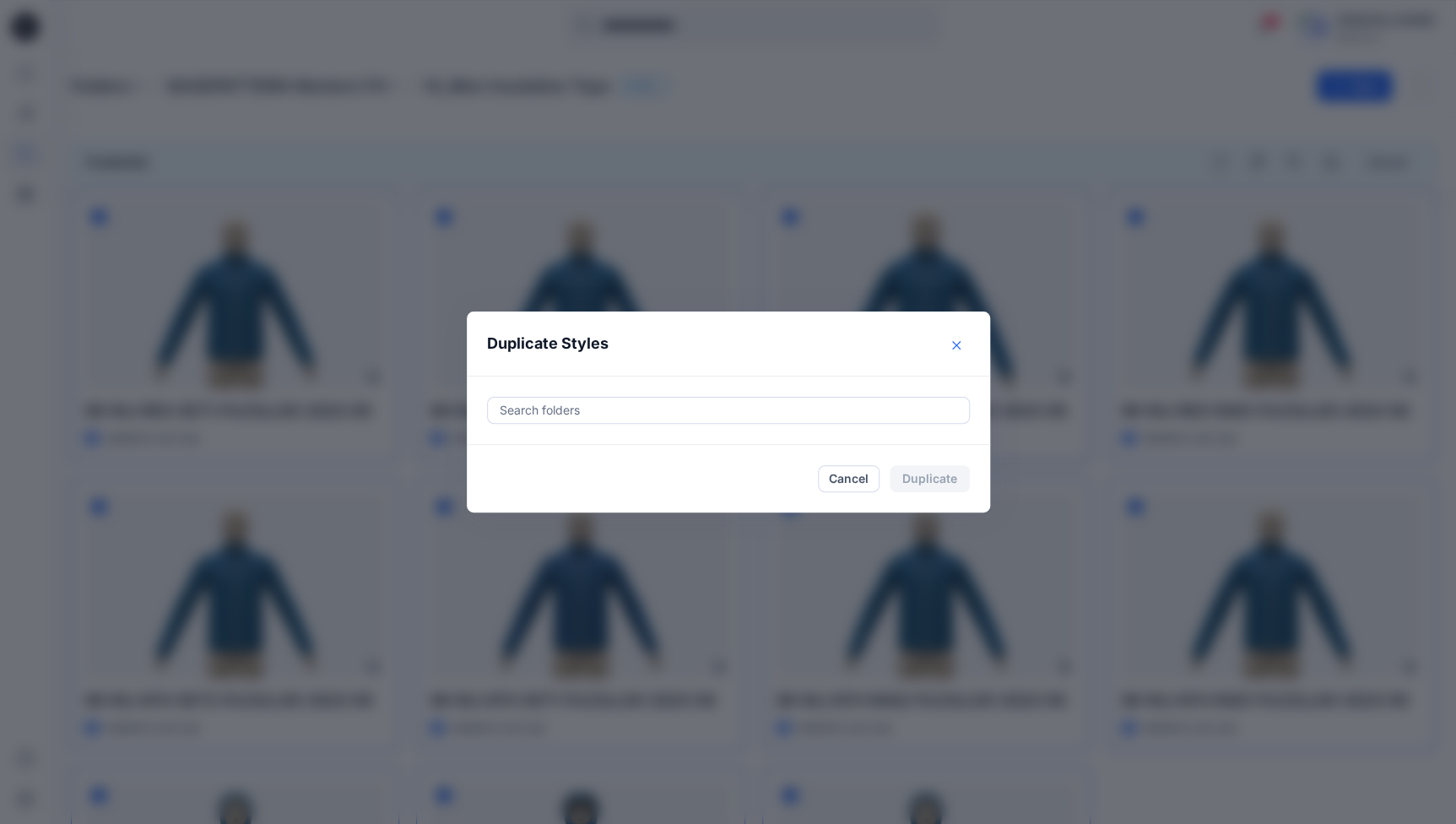
click at [961, 346] on icon "Close" at bounding box center [956, 345] width 8 height 8
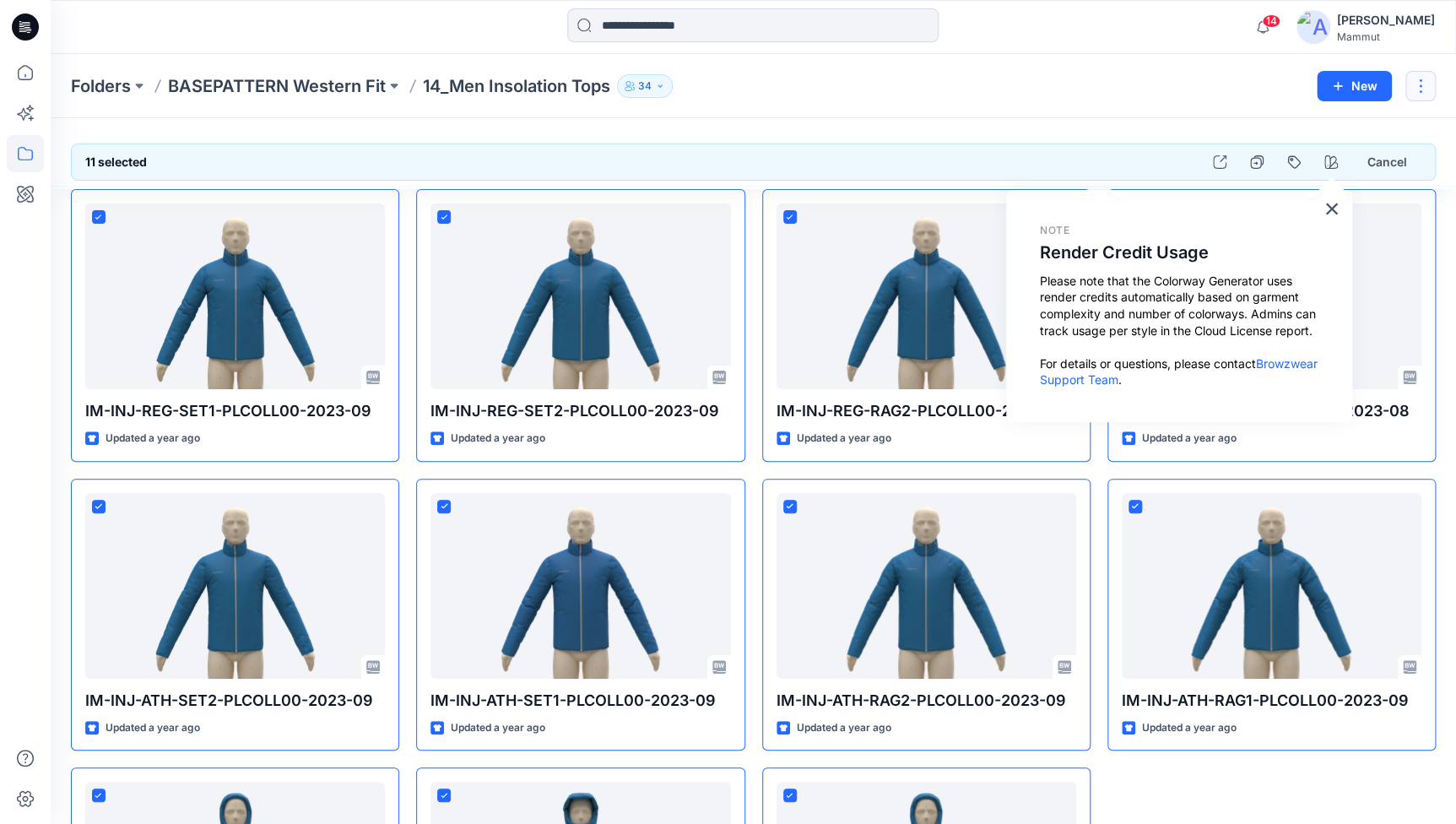
click at [1418, 86] on button "button" at bounding box center [1420, 86] width 30 height 30
click at [1331, 204] on button "×" at bounding box center [1331, 208] width 16 height 27
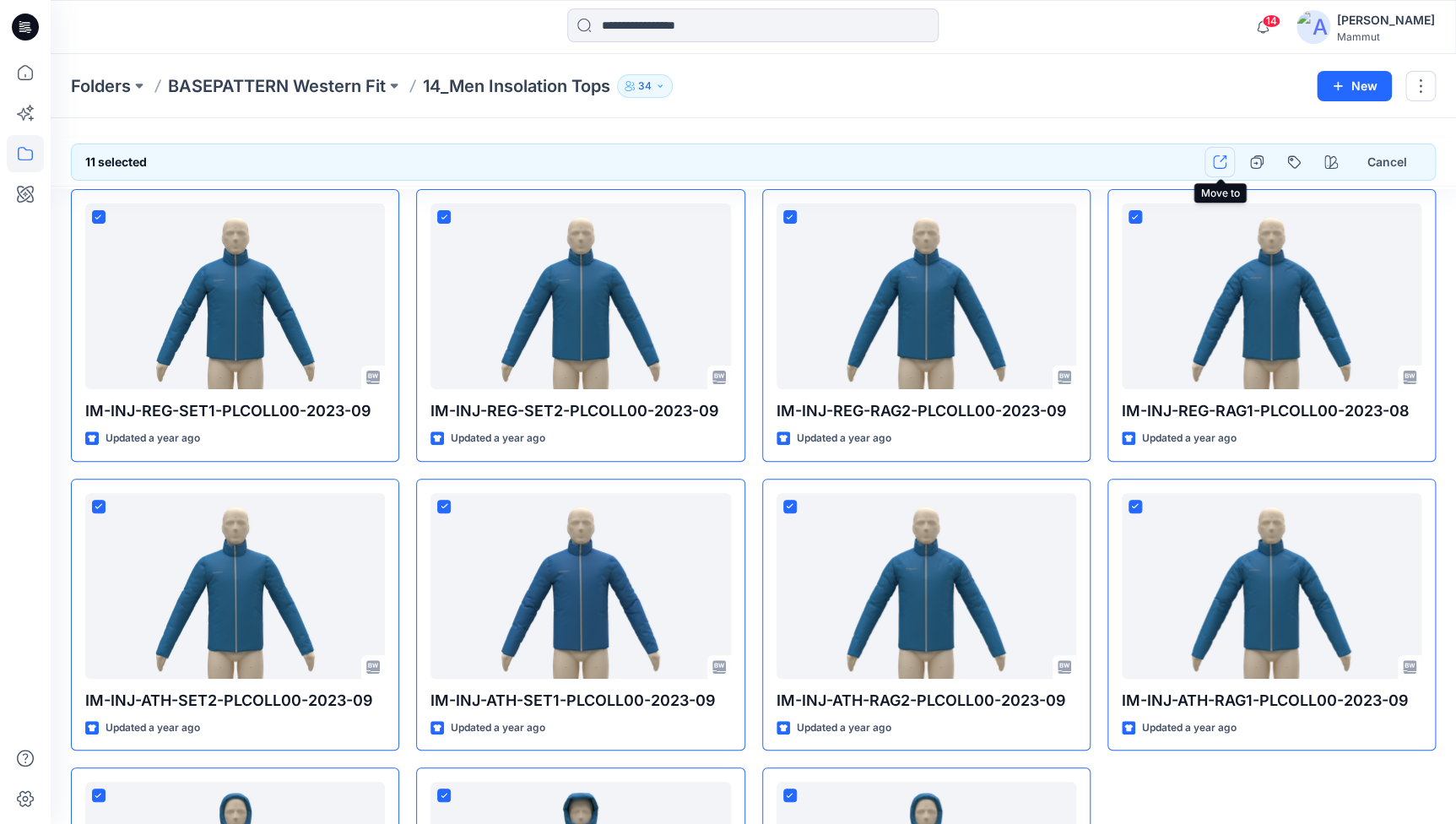
click at [1222, 157] on icon "button" at bounding box center [1219, 162] width 14 height 14
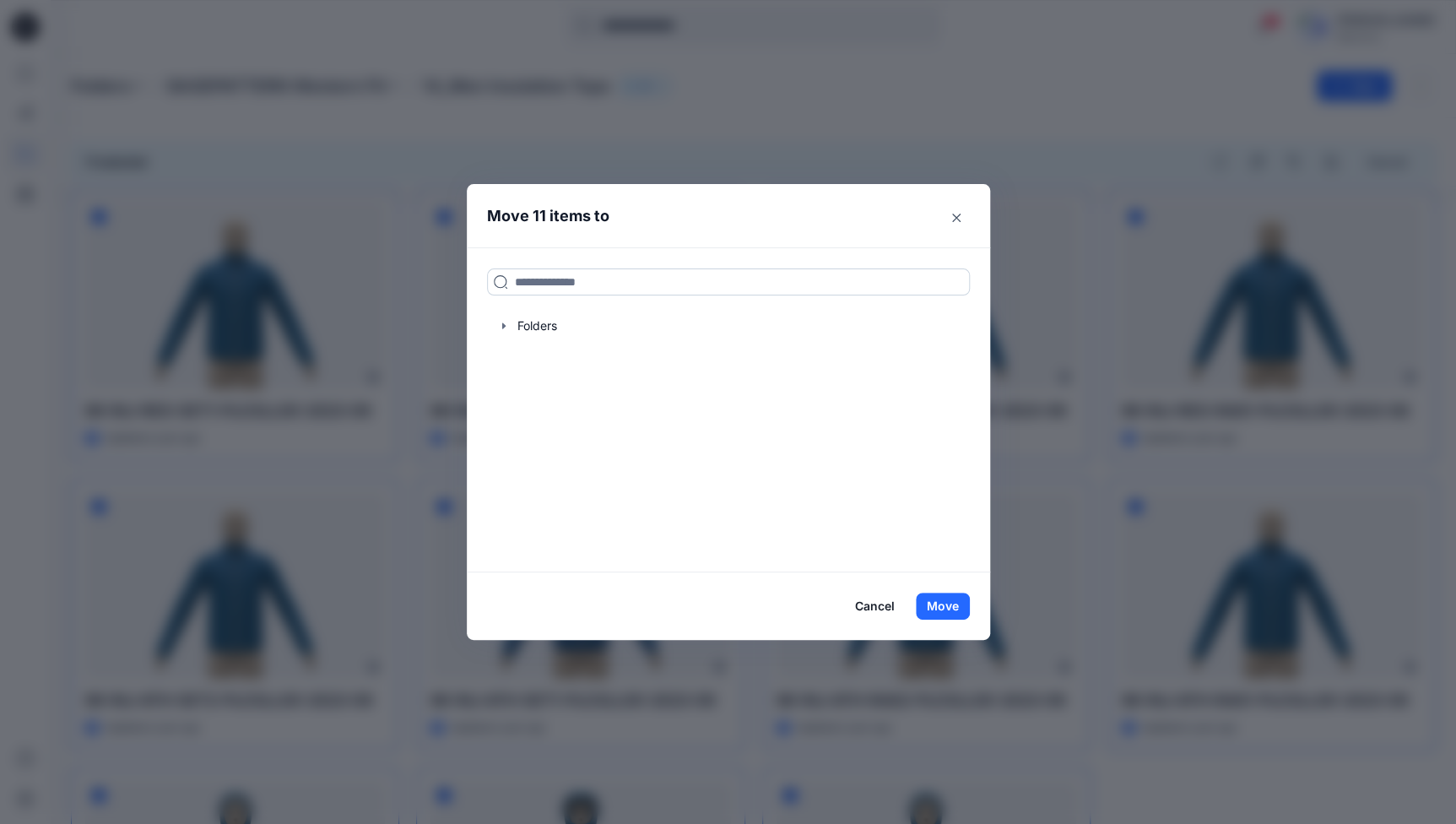
click at [563, 288] on input at bounding box center [729, 281] width 483 height 27
type input "***"
click at [948, 605] on button "Move" at bounding box center [943, 606] width 54 height 27
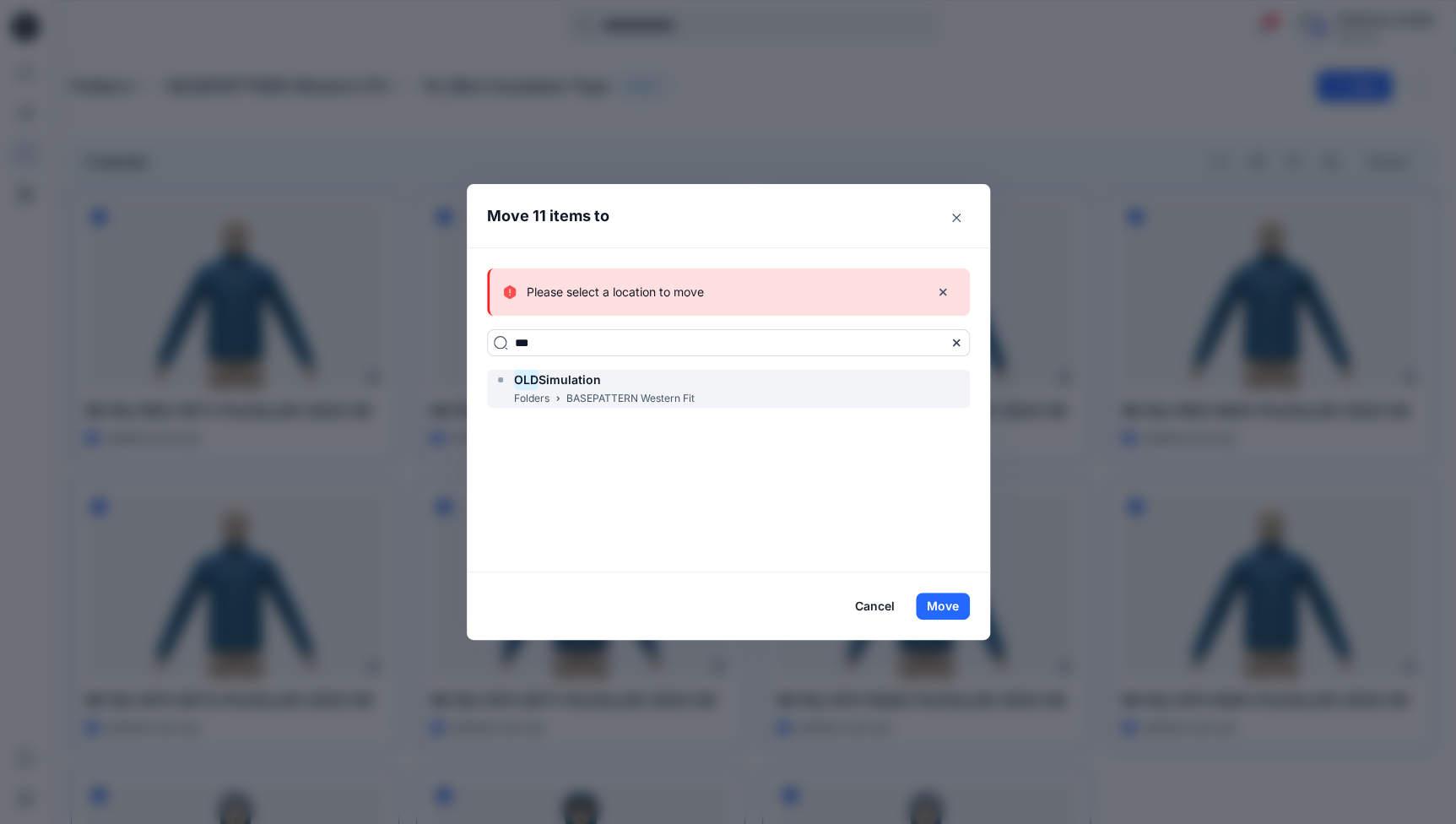
click at [632, 394] on p "BASEPATTERN Western Fit" at bounding box center [630, 398] width 128 height 18
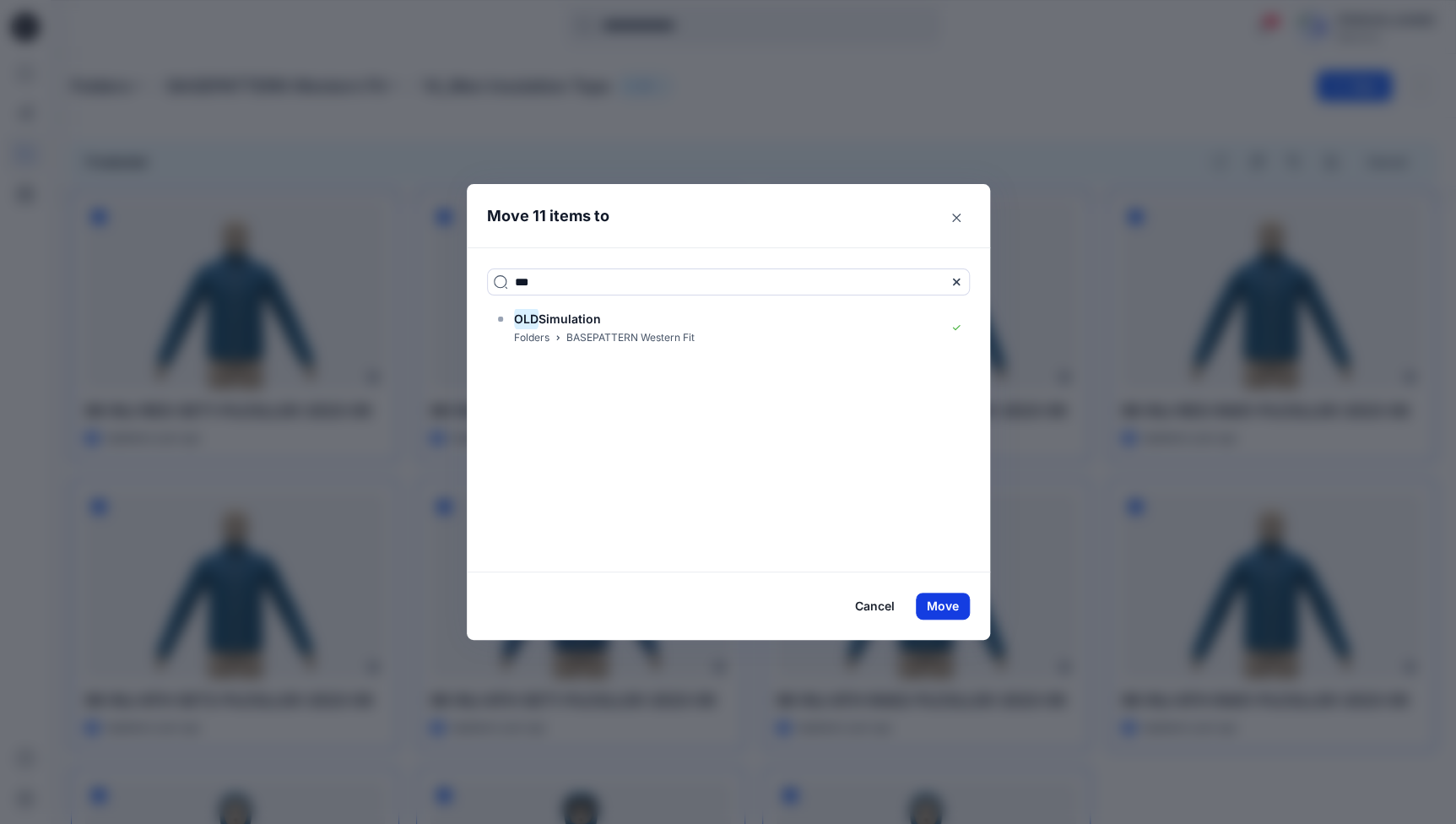
click at [958, 602] on button "Move" at bounding box center [943, 606] width 54 height 27
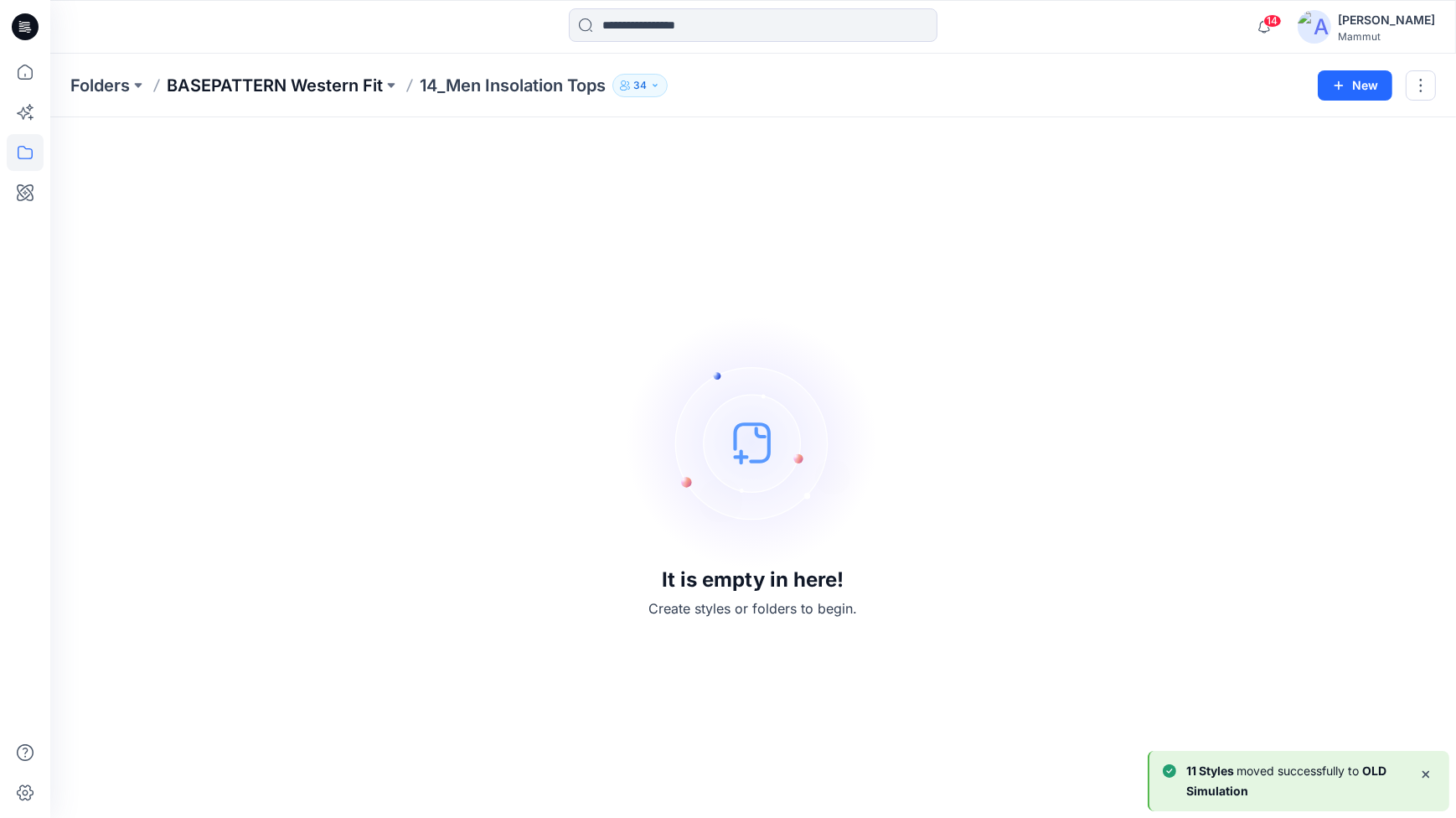
click at [318, 86] on p "BASEPATTERN Western Fit" at bounding box center [274, 86] width 216 height 24
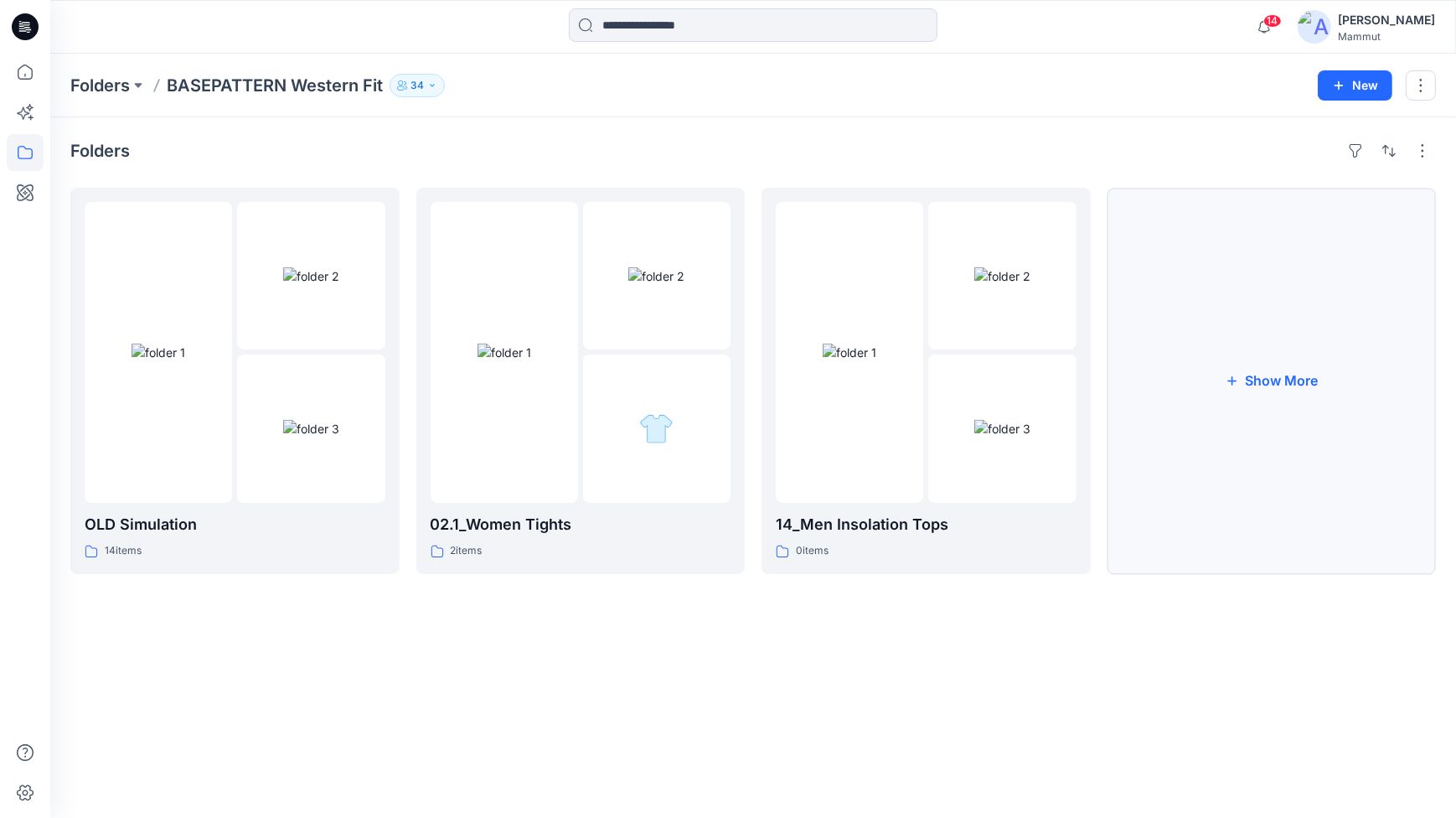
click at [1201, 415] on button "Show More" at bounding box center [1272, 381] width 329 height 386
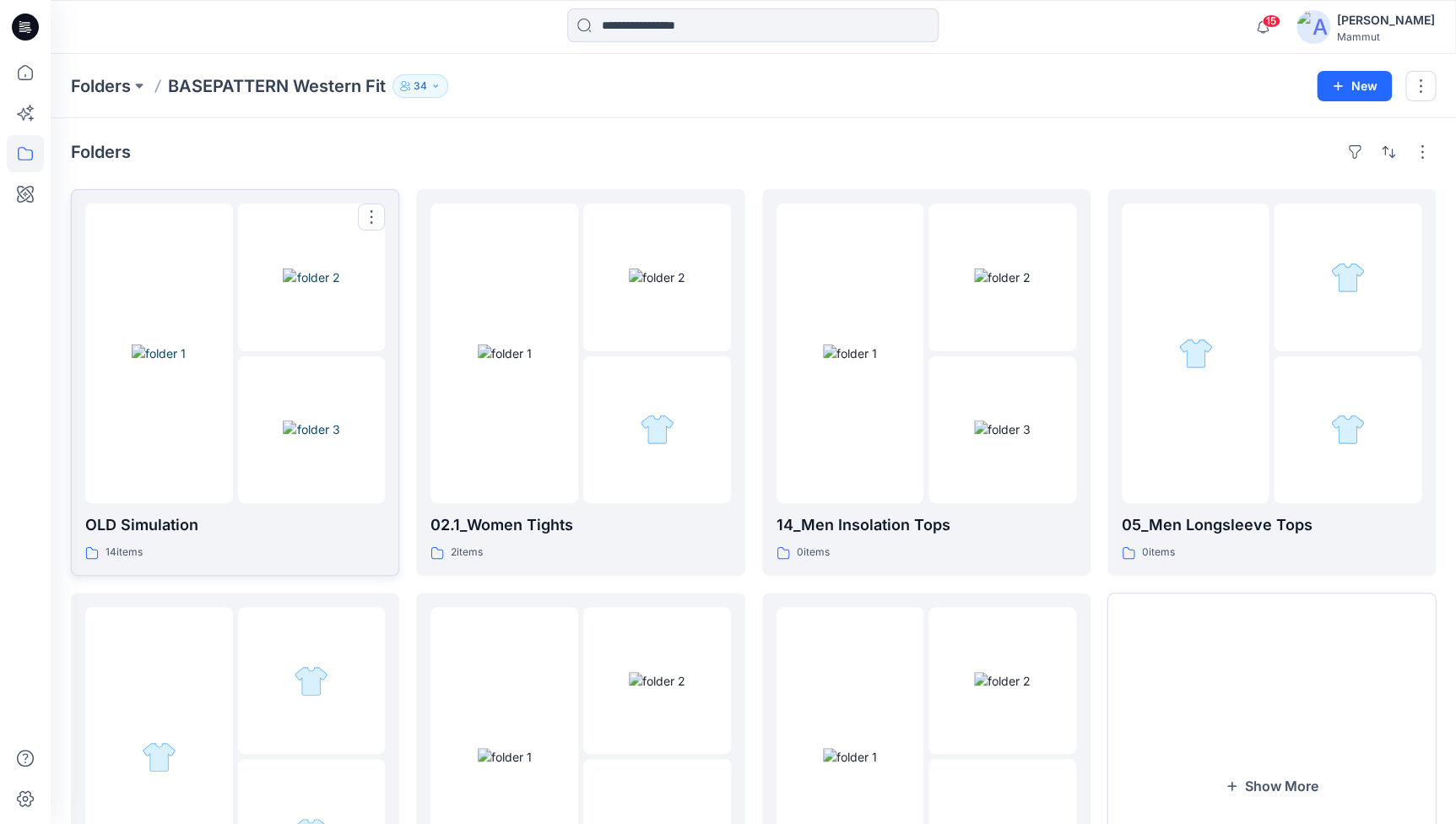
click at [182, 362] on img at bounding box center [159, 353] width 54 height 18
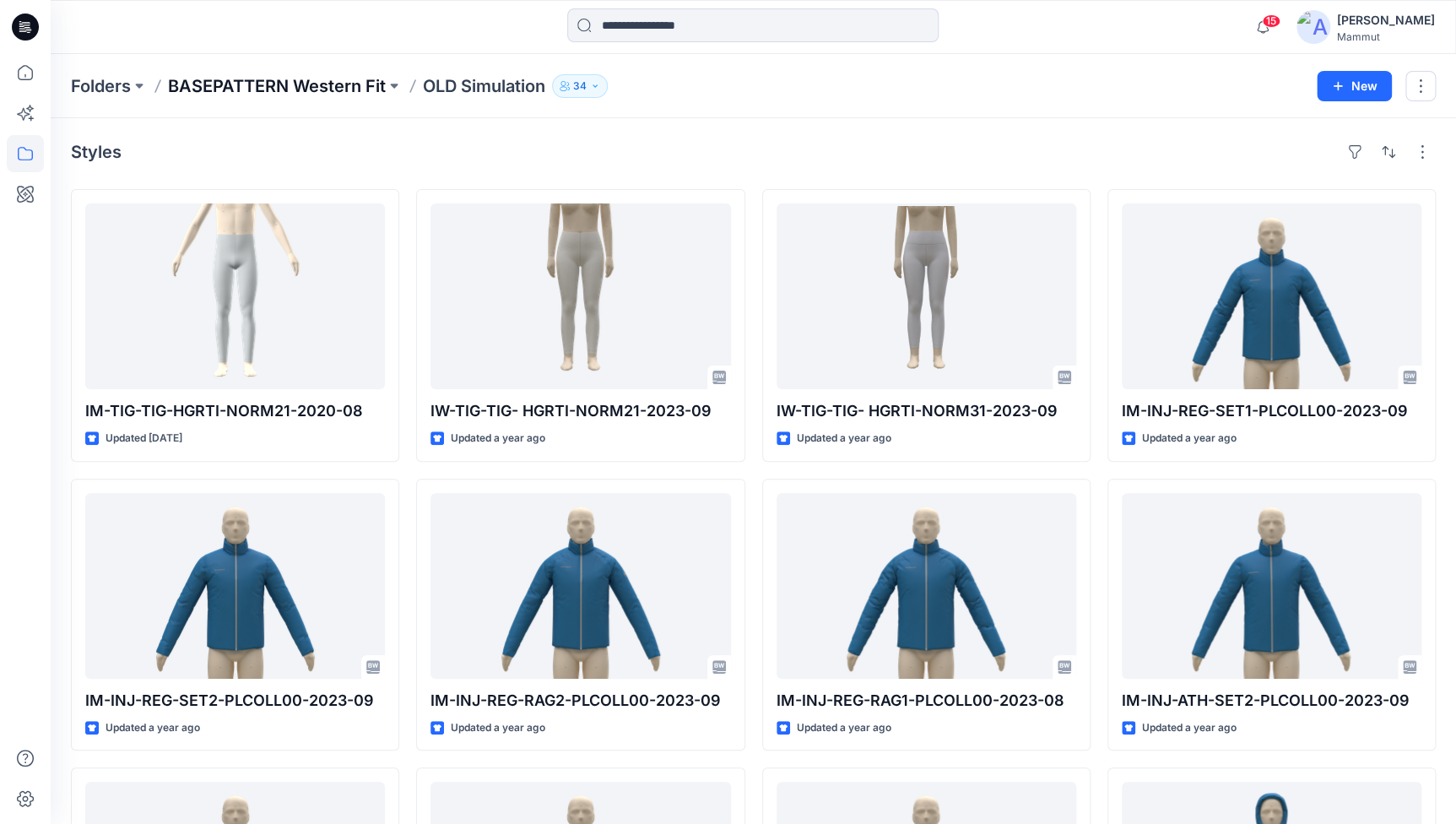
click at [346, 94] on p "BASEPATTERN Western Fit" at bounding box center [276, 87] width 217 height 24
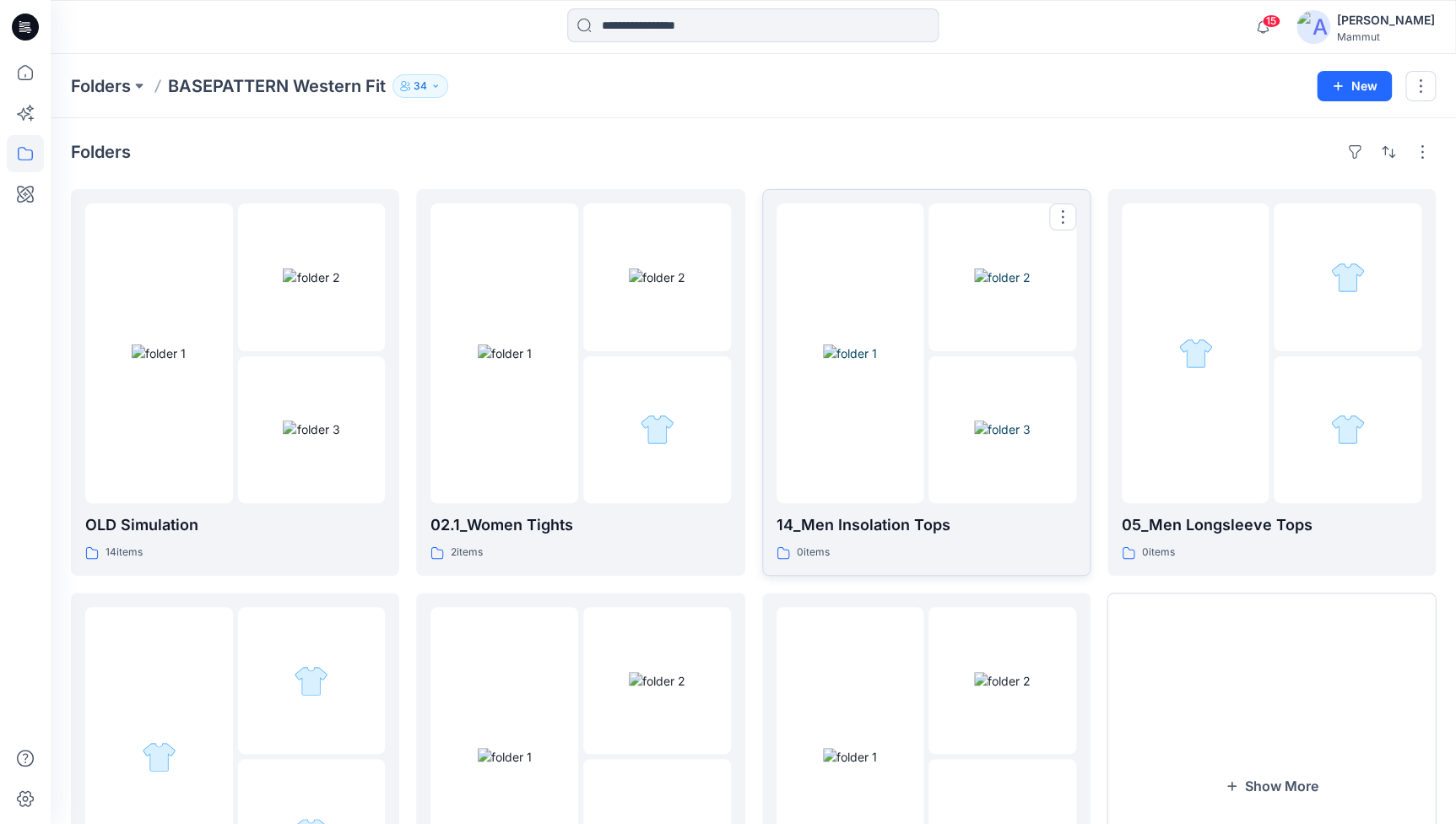
click at [823, 345] on img at bounding box center [850, 353] width 54 height 18
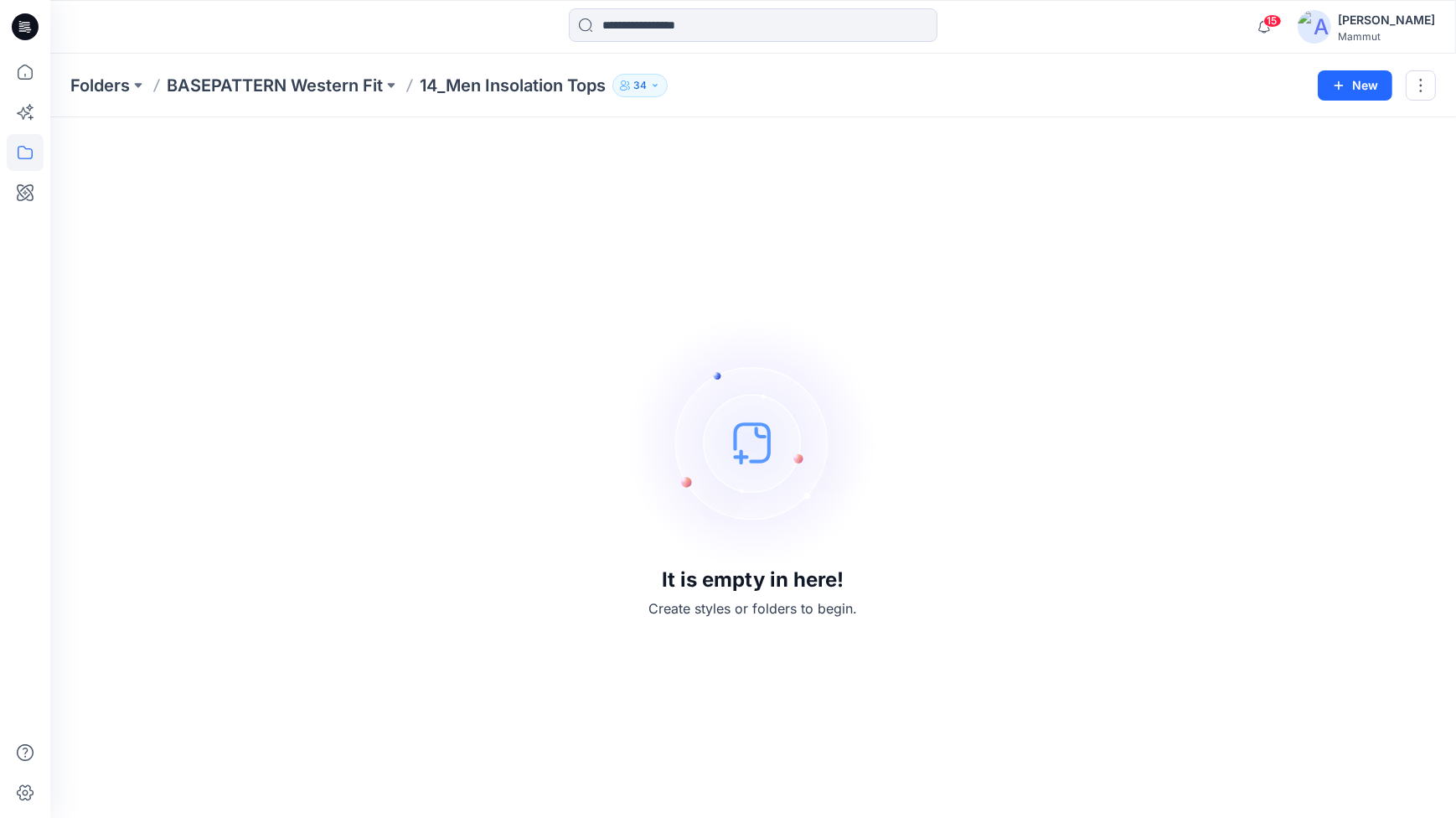
click at [528, 325] on div "It is empty in here! Create styles or folders to begin." at bounding box center [753, 468] width 1365 height 661
click at [284, 87] on p "BASEPATTERN Western Fit" at bounding box center [274, 86] width 216 height 24
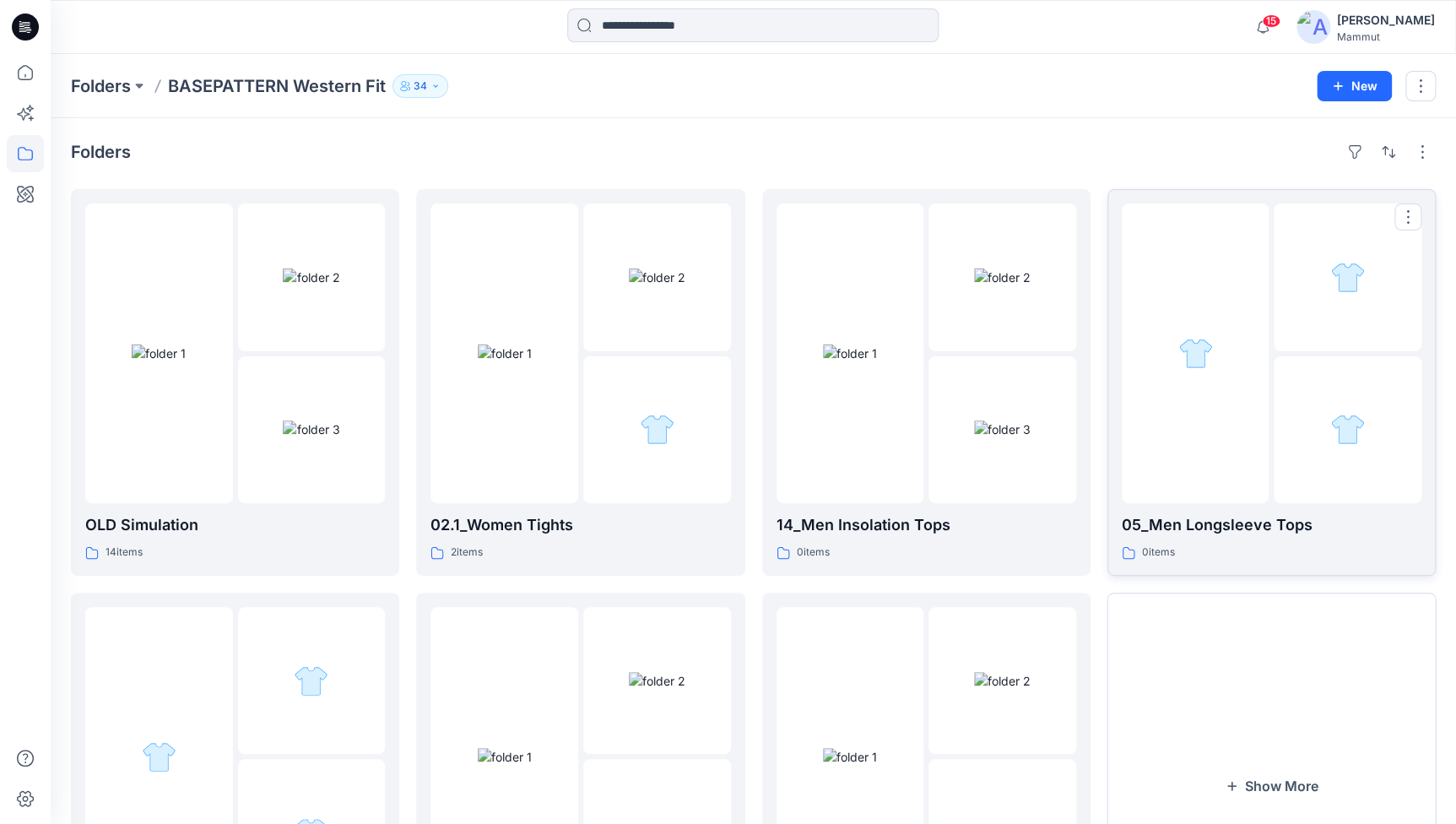
click at [1184, 400] on div at bounding box center [1196, 353] width 147 height 300
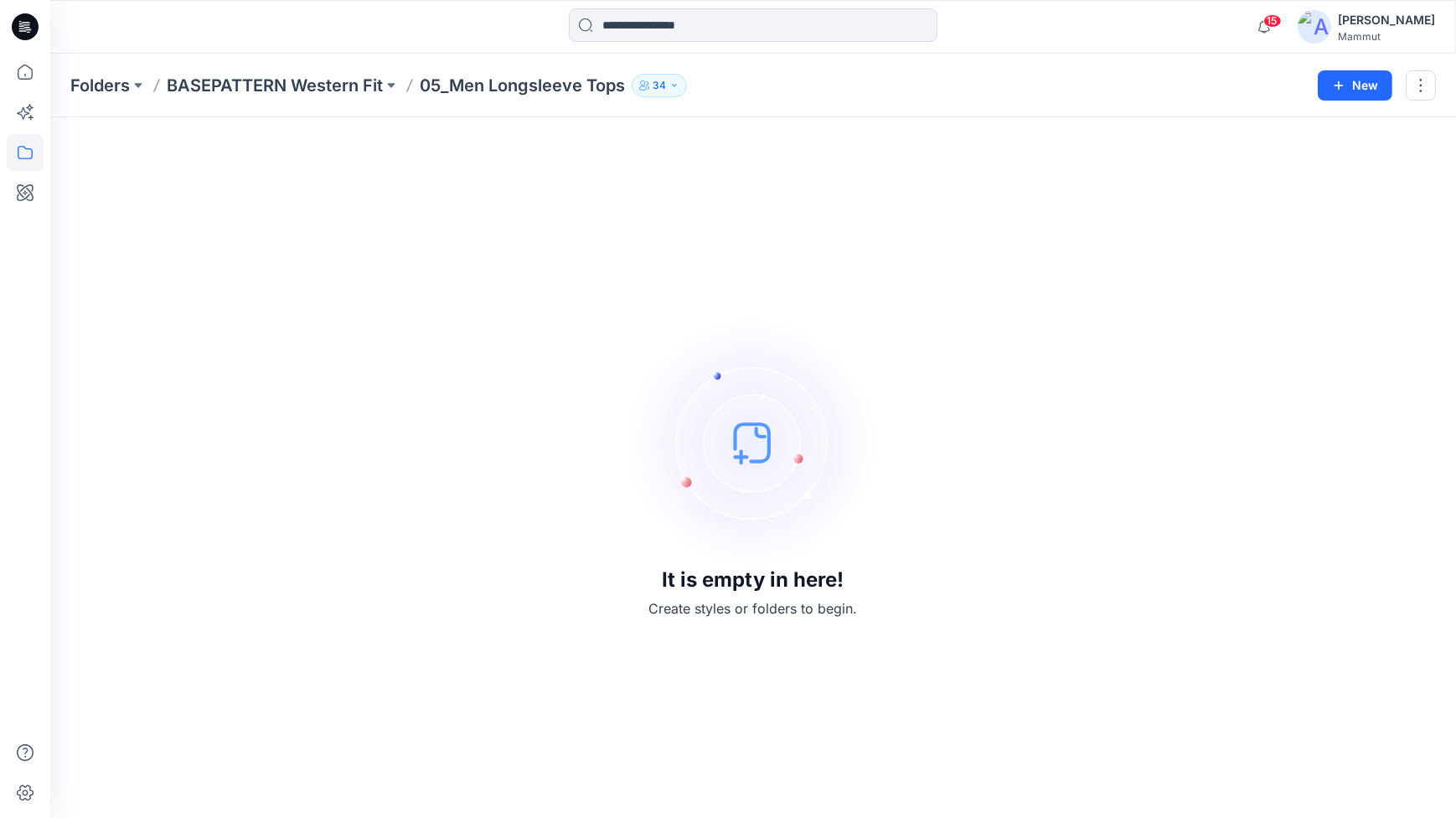
click at [263, 87] on p "BASEPATTERN Western Fit" at bounding box center [274, 86] width 216 height 24
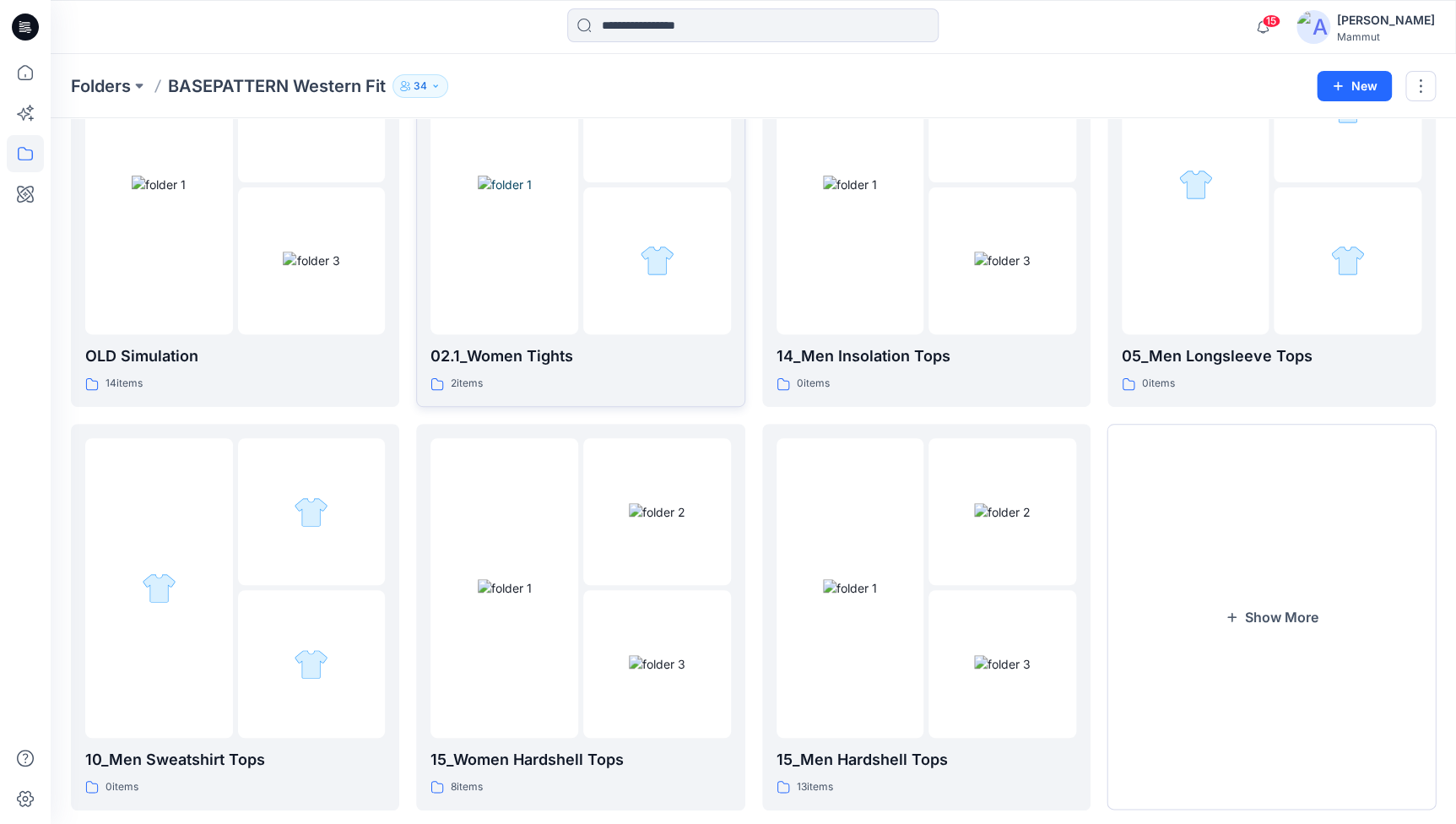
scroll to position [202, 0]
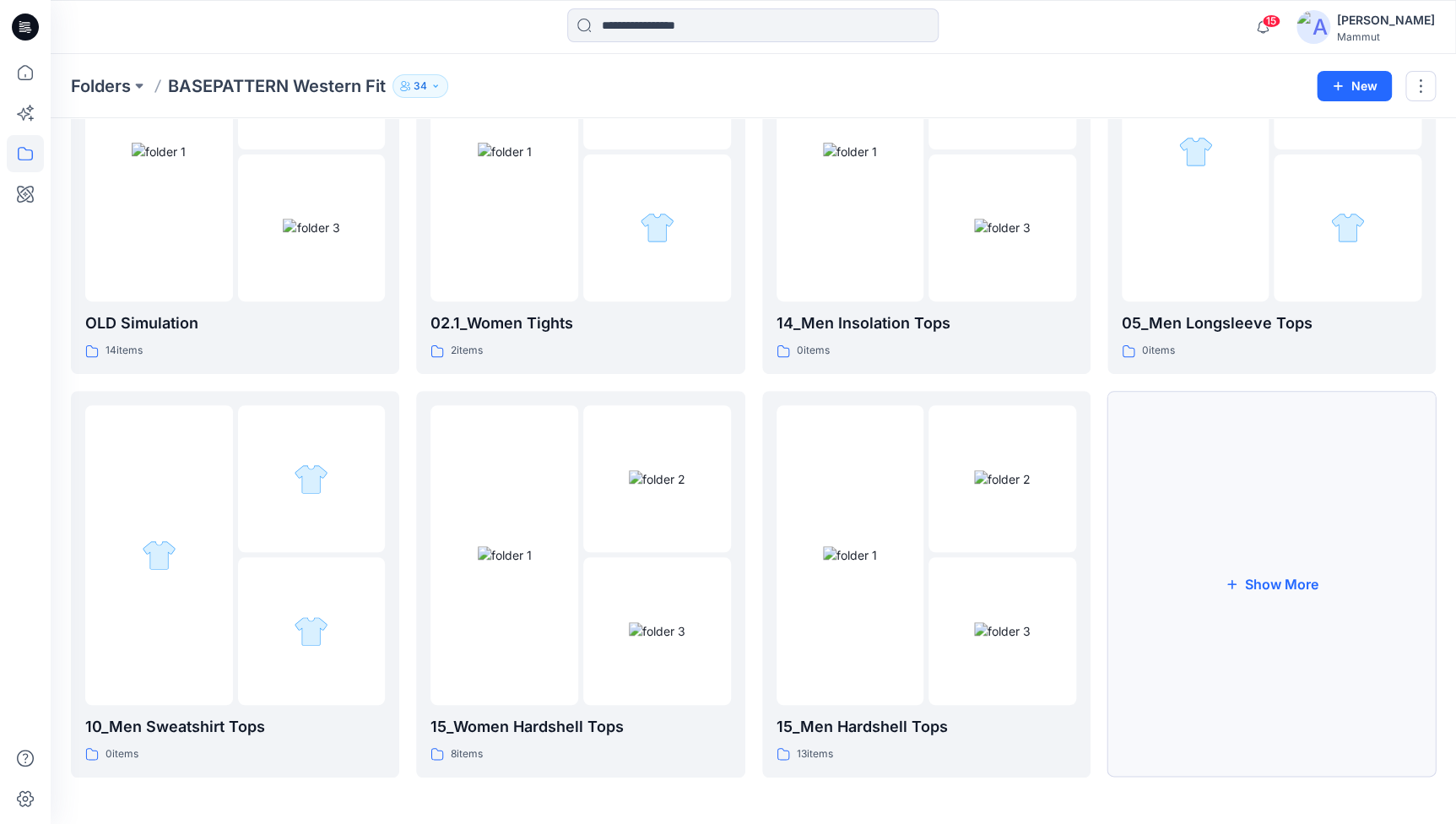
click at [1180, 599] on button "Show More" at bounding box center [1272, 584] width 328 height 387
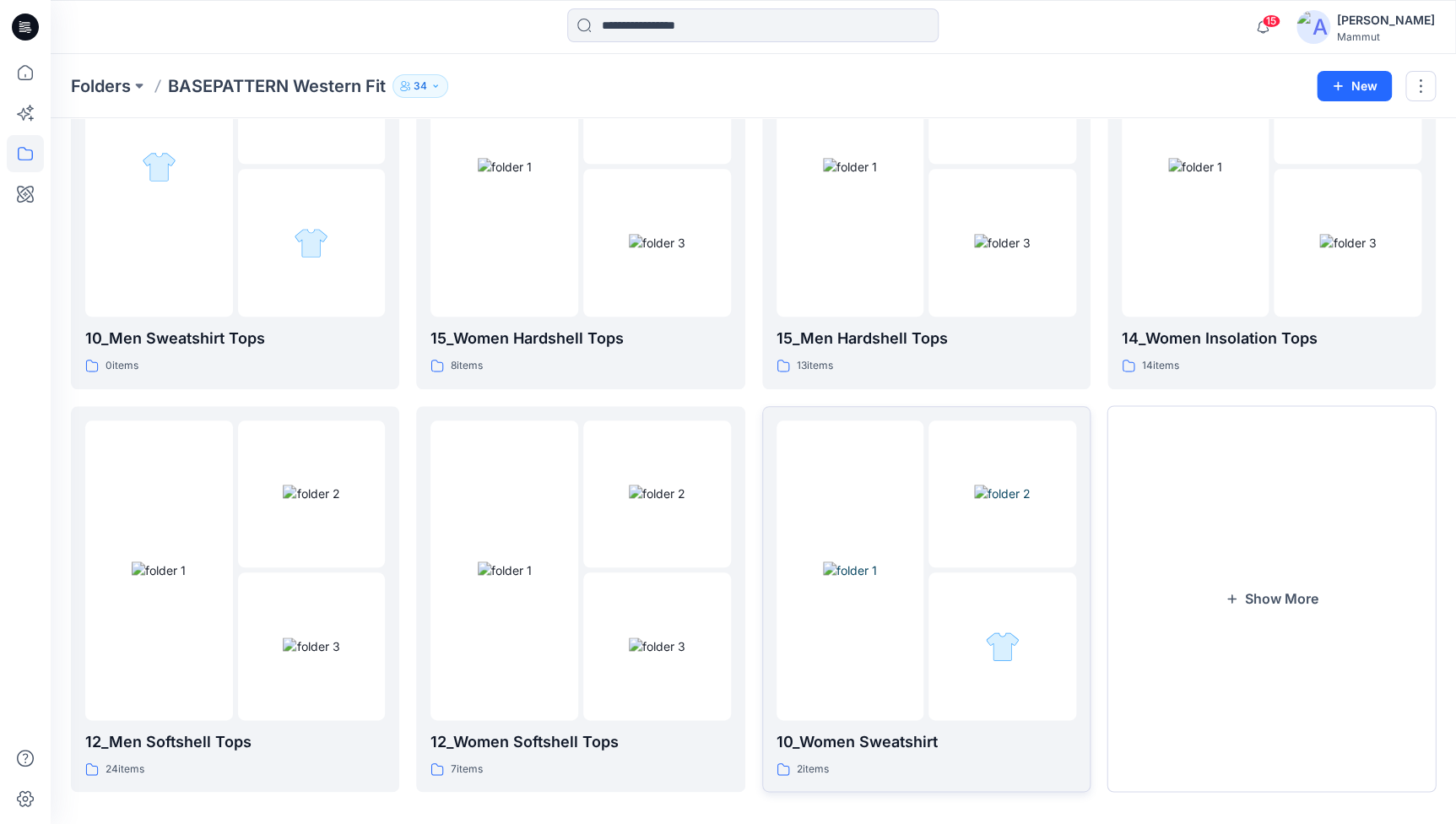
scroll to position [605, 0]
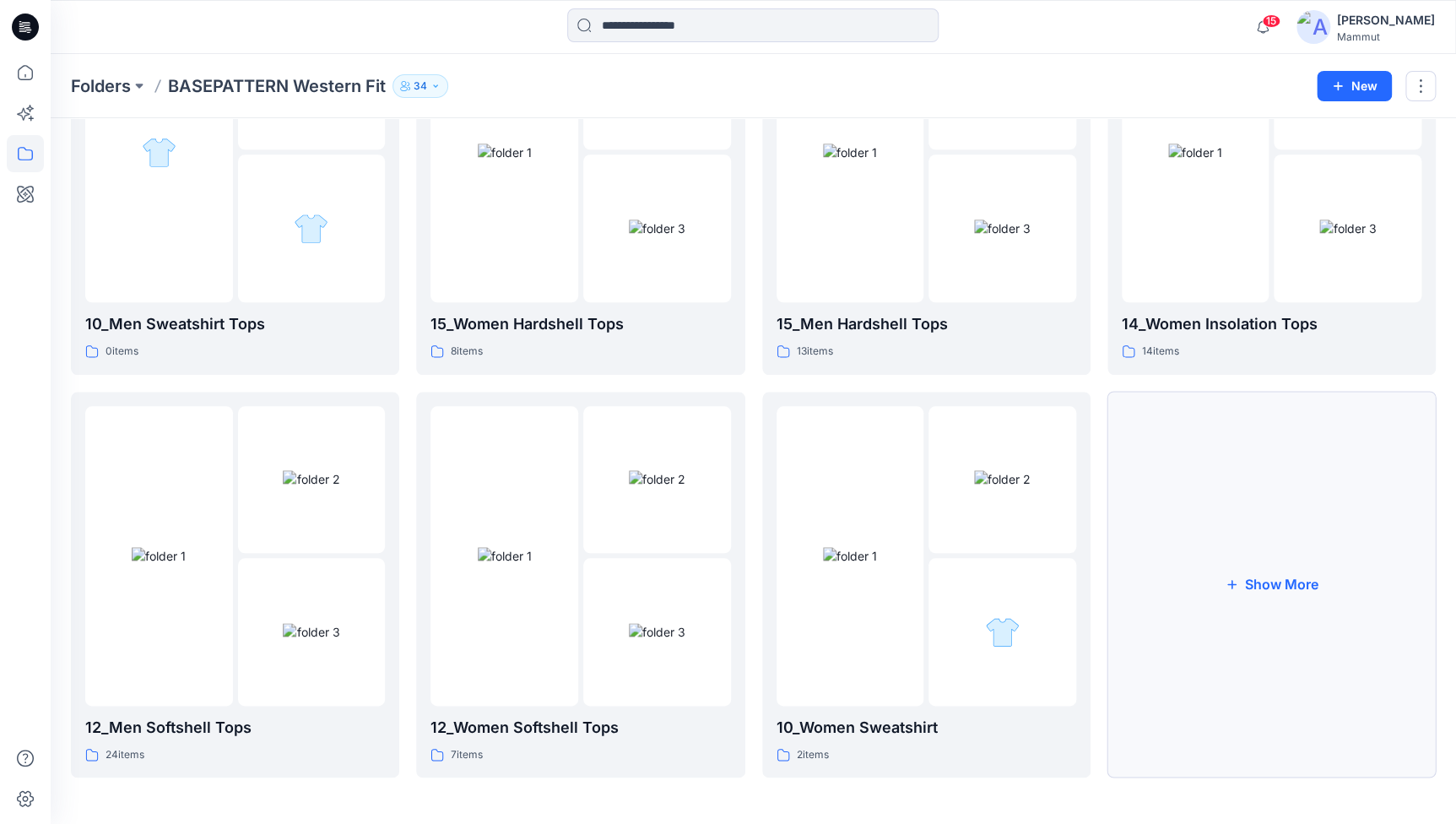
click at [1164, 602] on button "Show More" at bounding box center [1272, 585] width 328 height 387
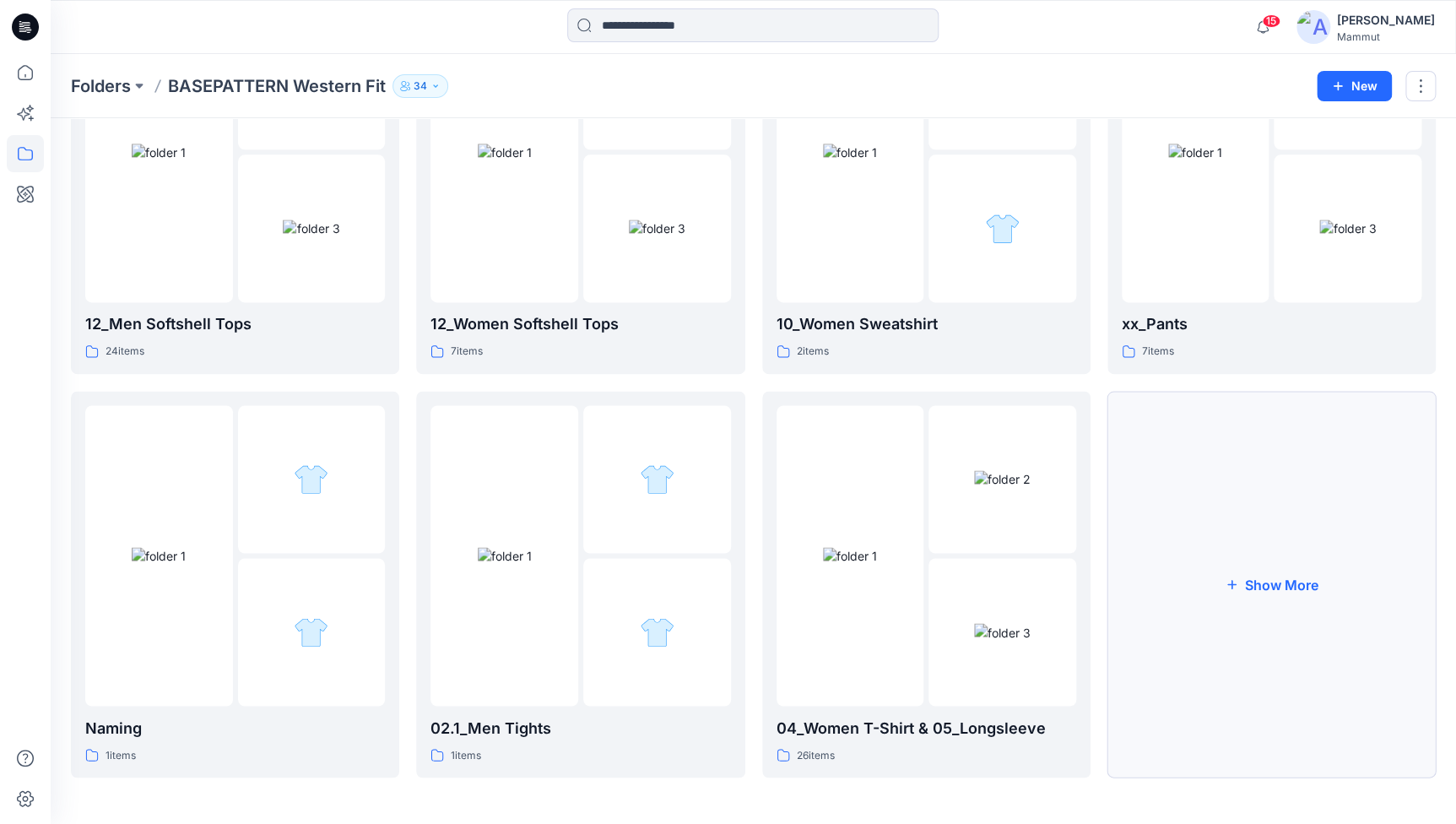
scroll to position [650, 0]
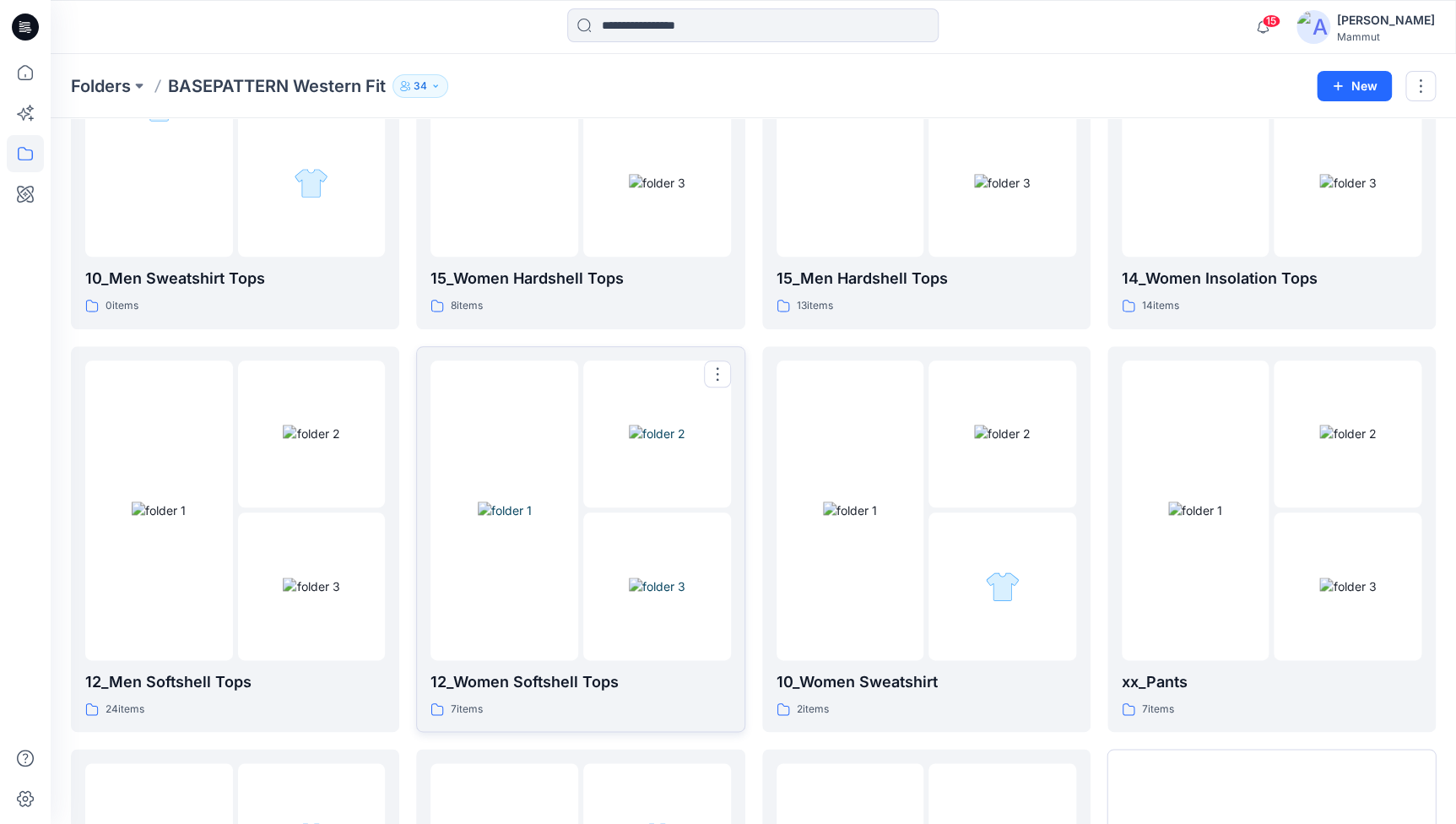
click at [629, 442] on img at bounding box center [657, 433] width 56 height 18
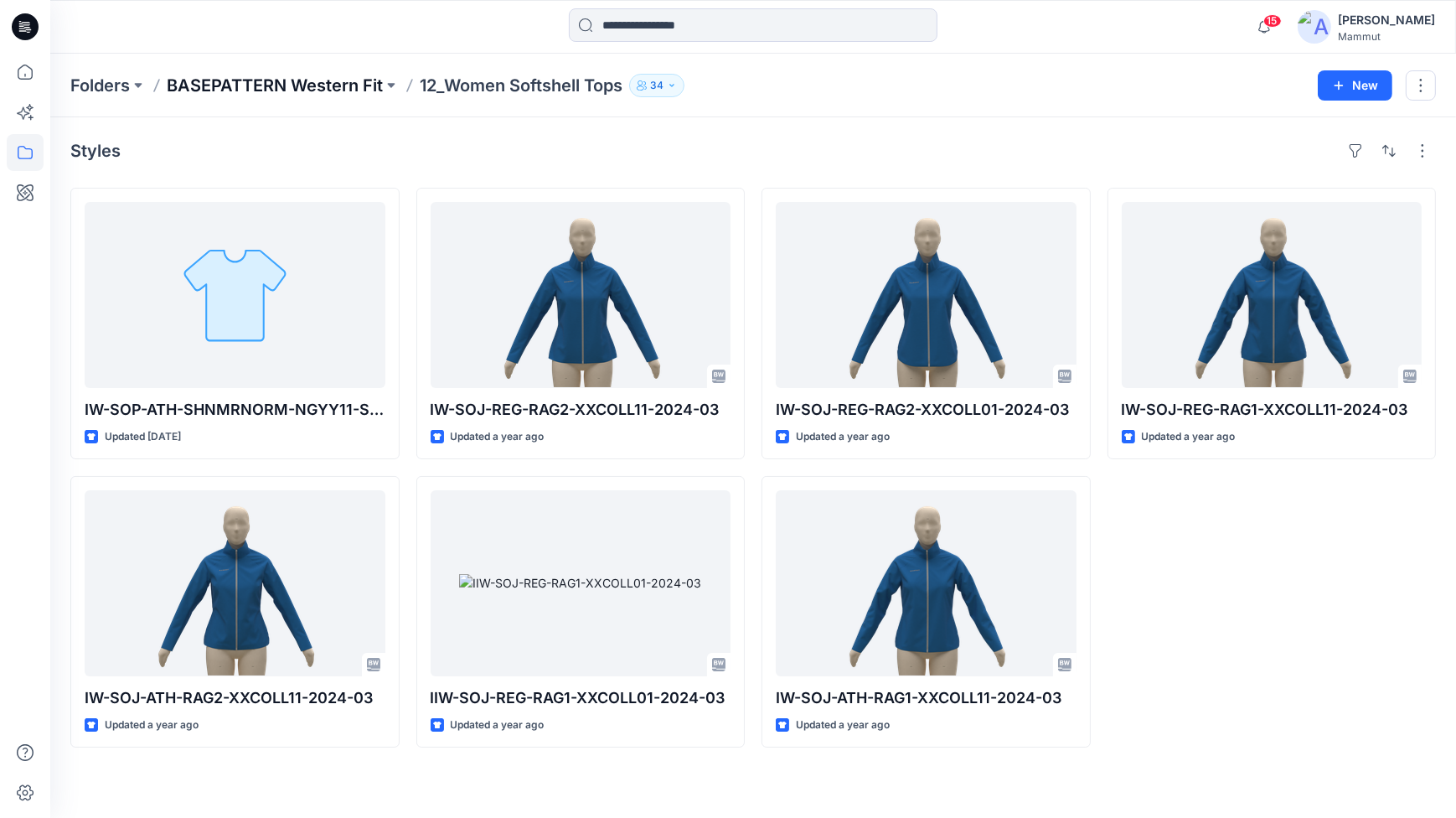
click at [301, 86] on p "BASEPATTERN Western Fit" at bounding box center [274, 86] width 216 height 24
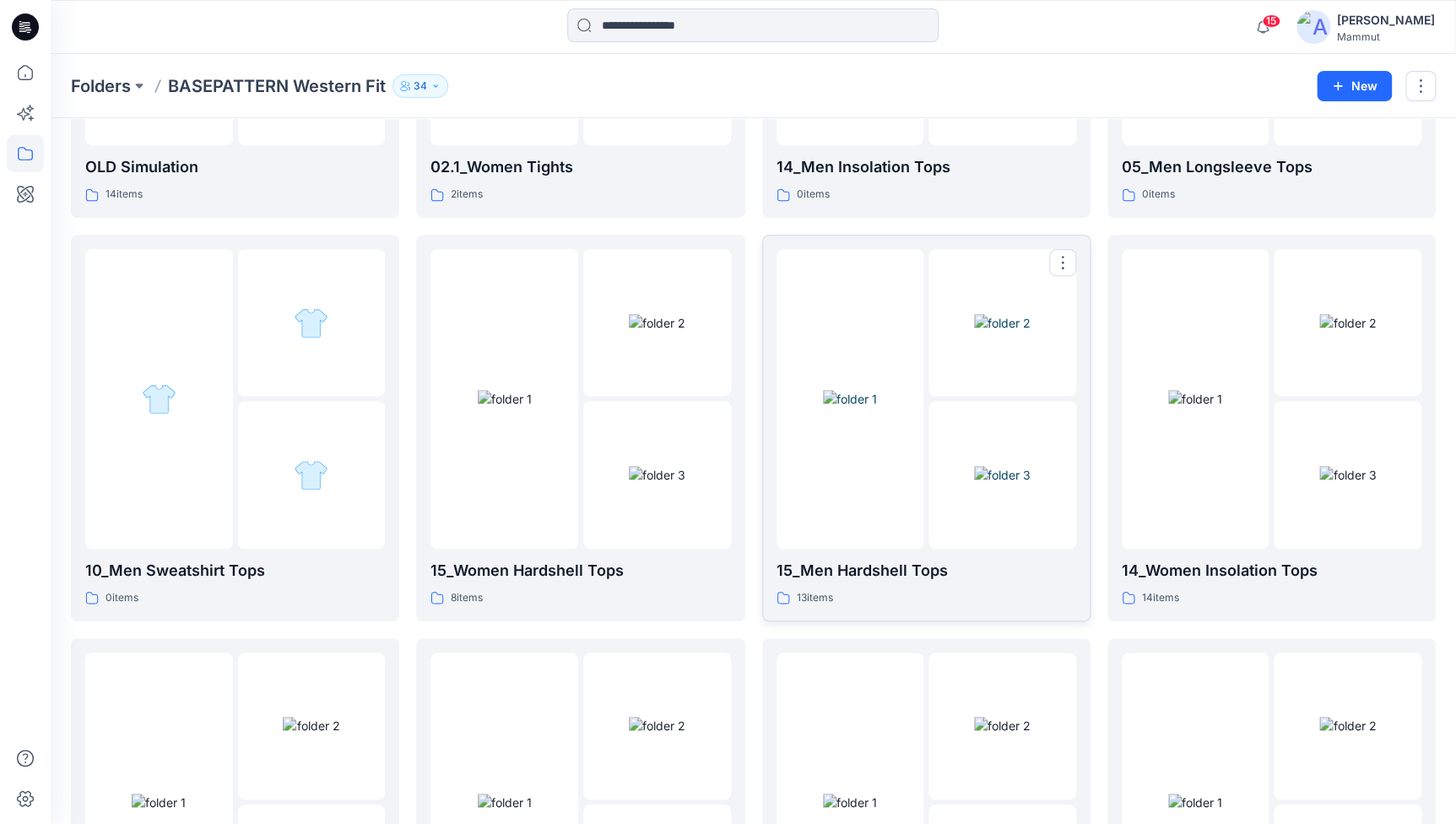
scroll to position [716, 0]
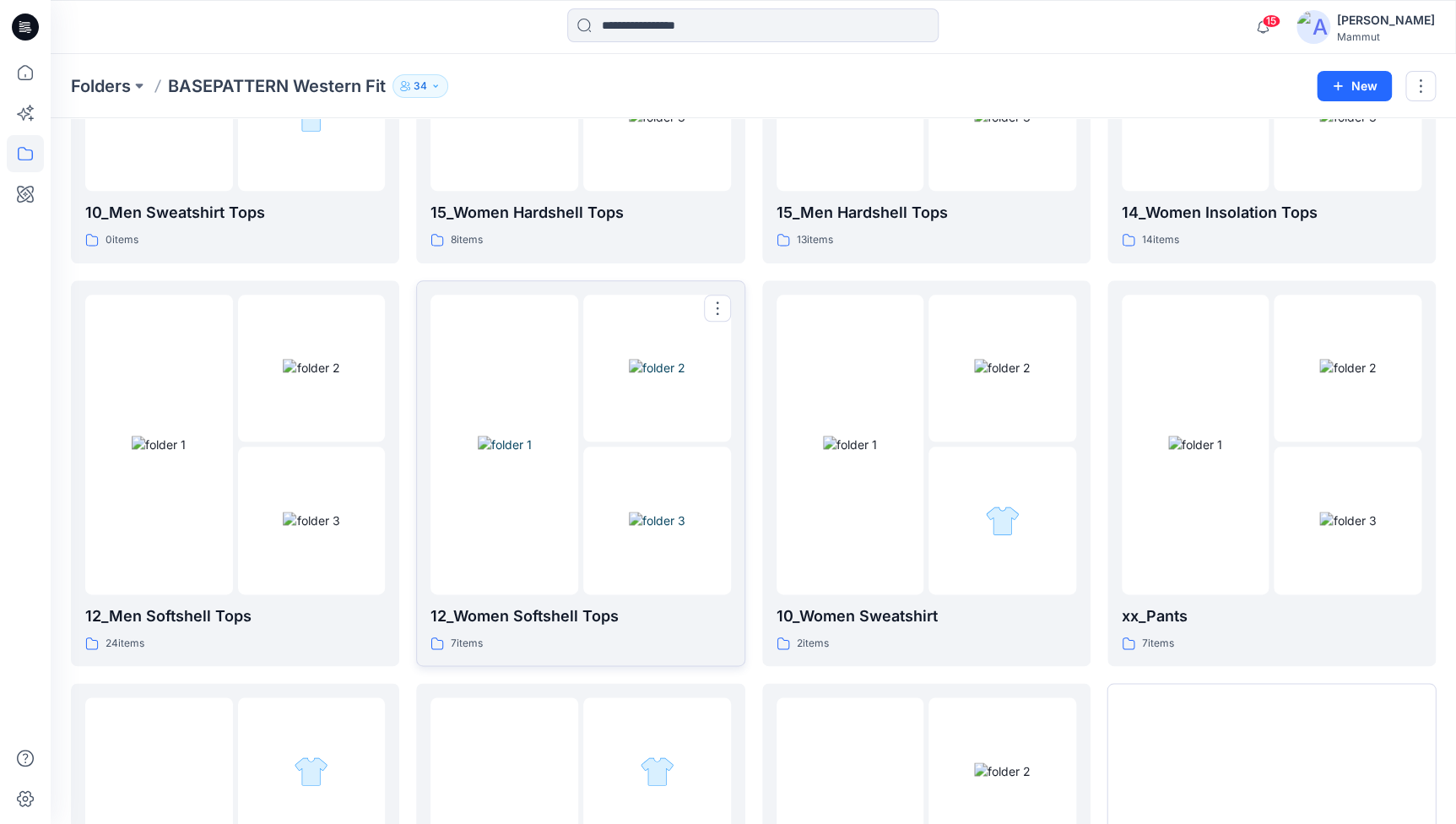
click at [629, 512] on img at bounding box center [657, 520] width 56 height 18
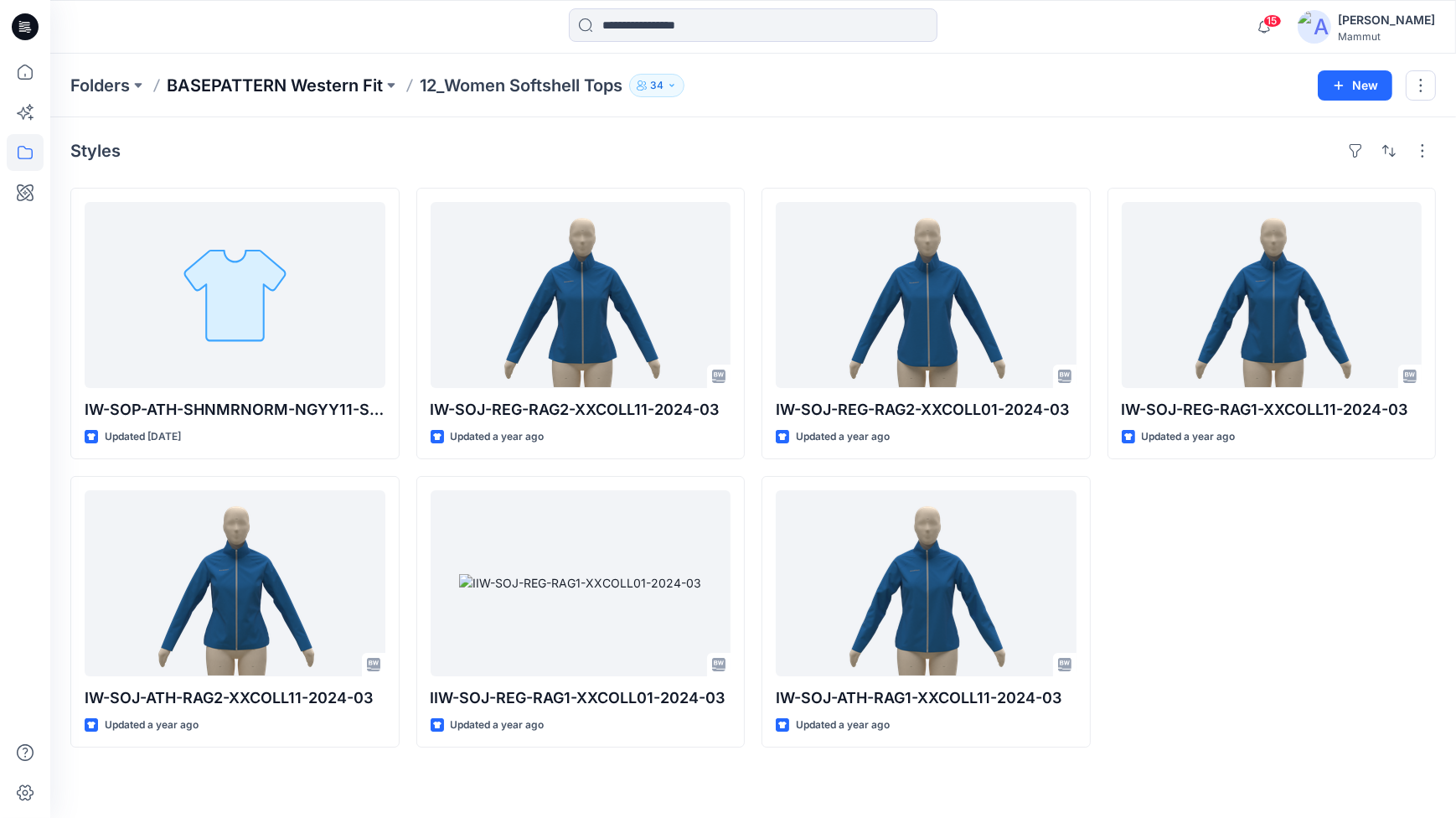
click at [245, 91] on p "BASEPATTERN Western Fit" at bounding box center [274, 86] width 216 height 24
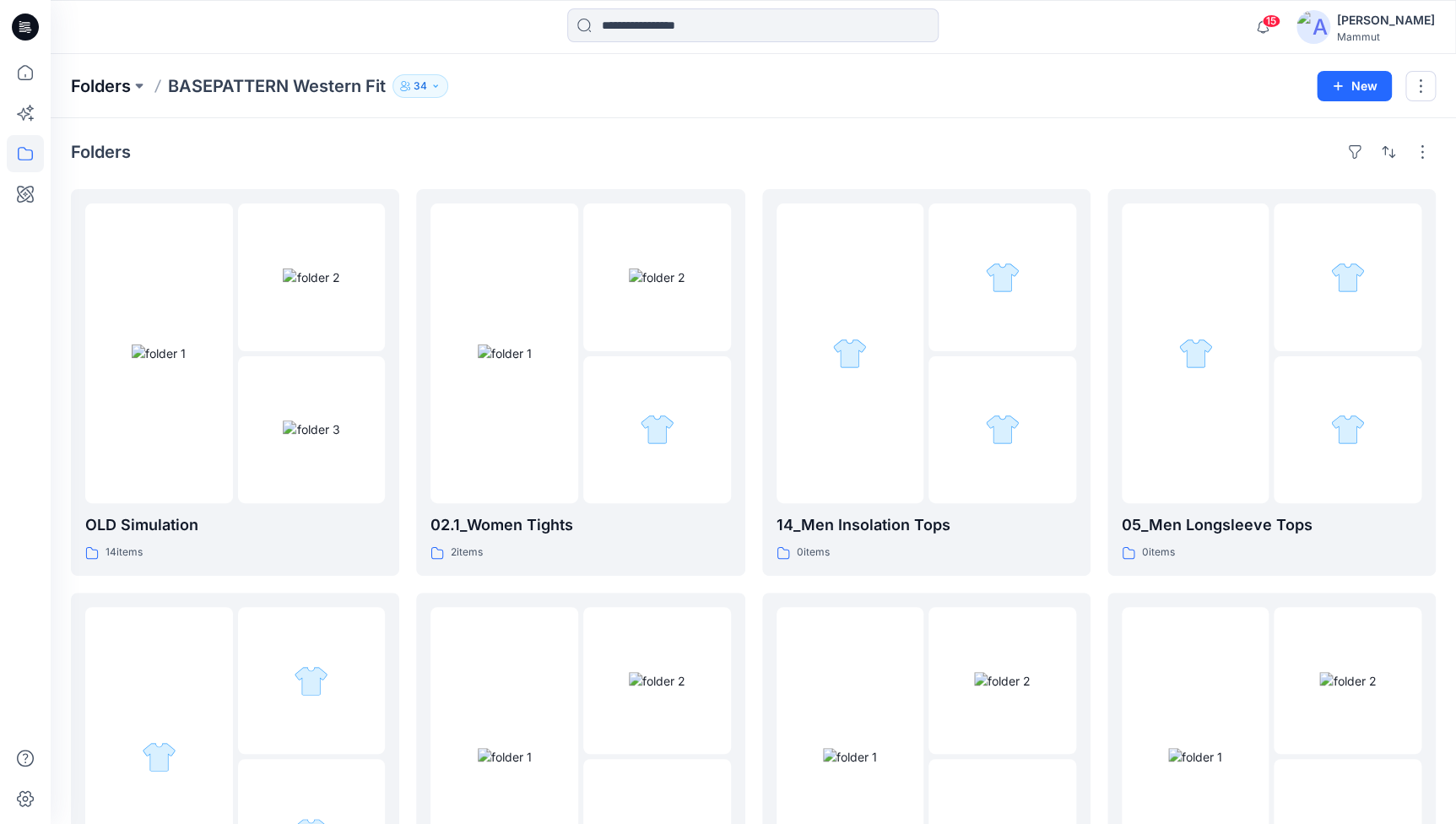
click at [103, 92] on p "Folders" at bounding box center [100, 87] width 60 height 24
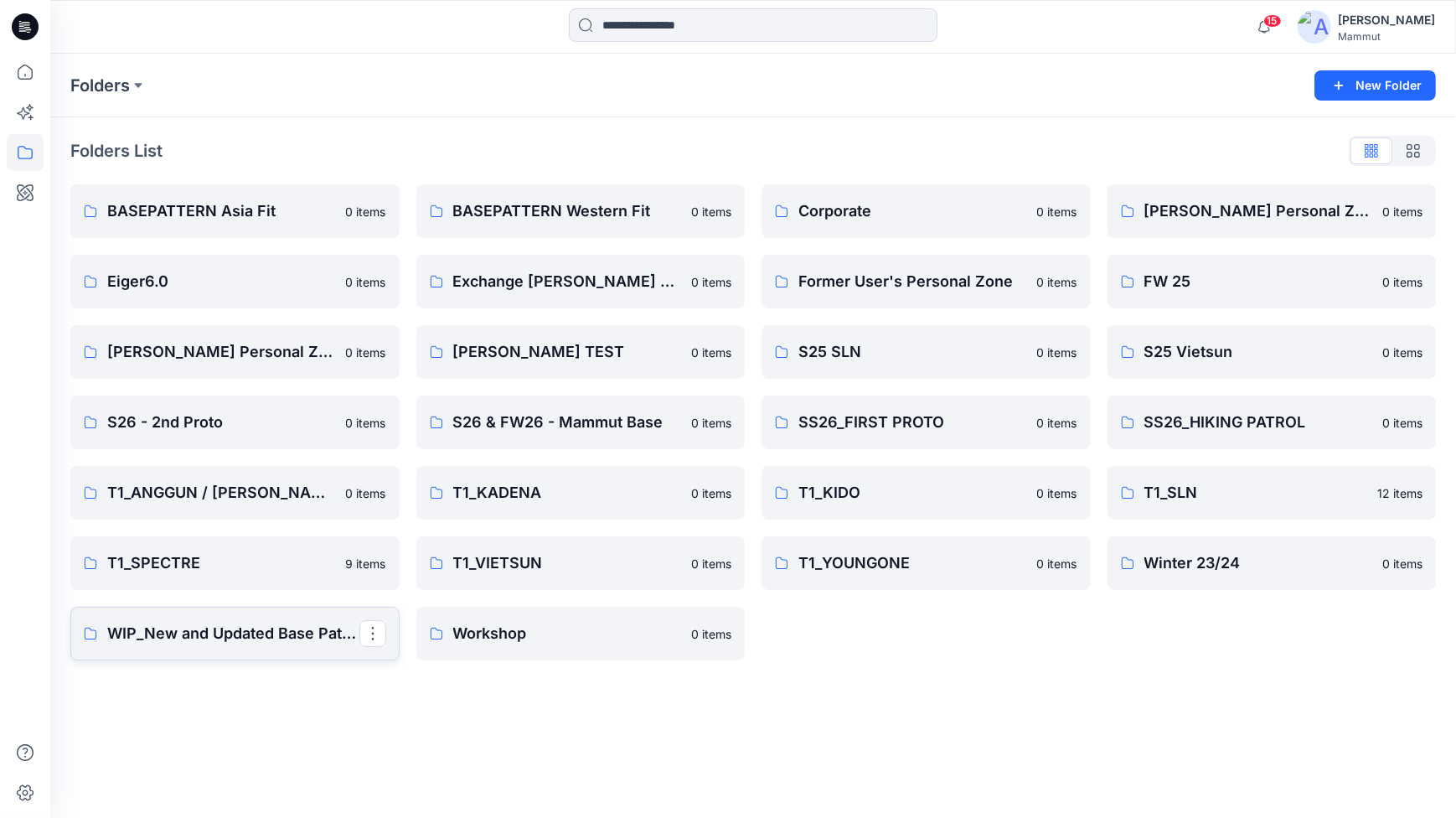
click at [209, 637] on p "WIP_New and Updated Base Pattern" at bounding box center [233, 634] width 252 height 24
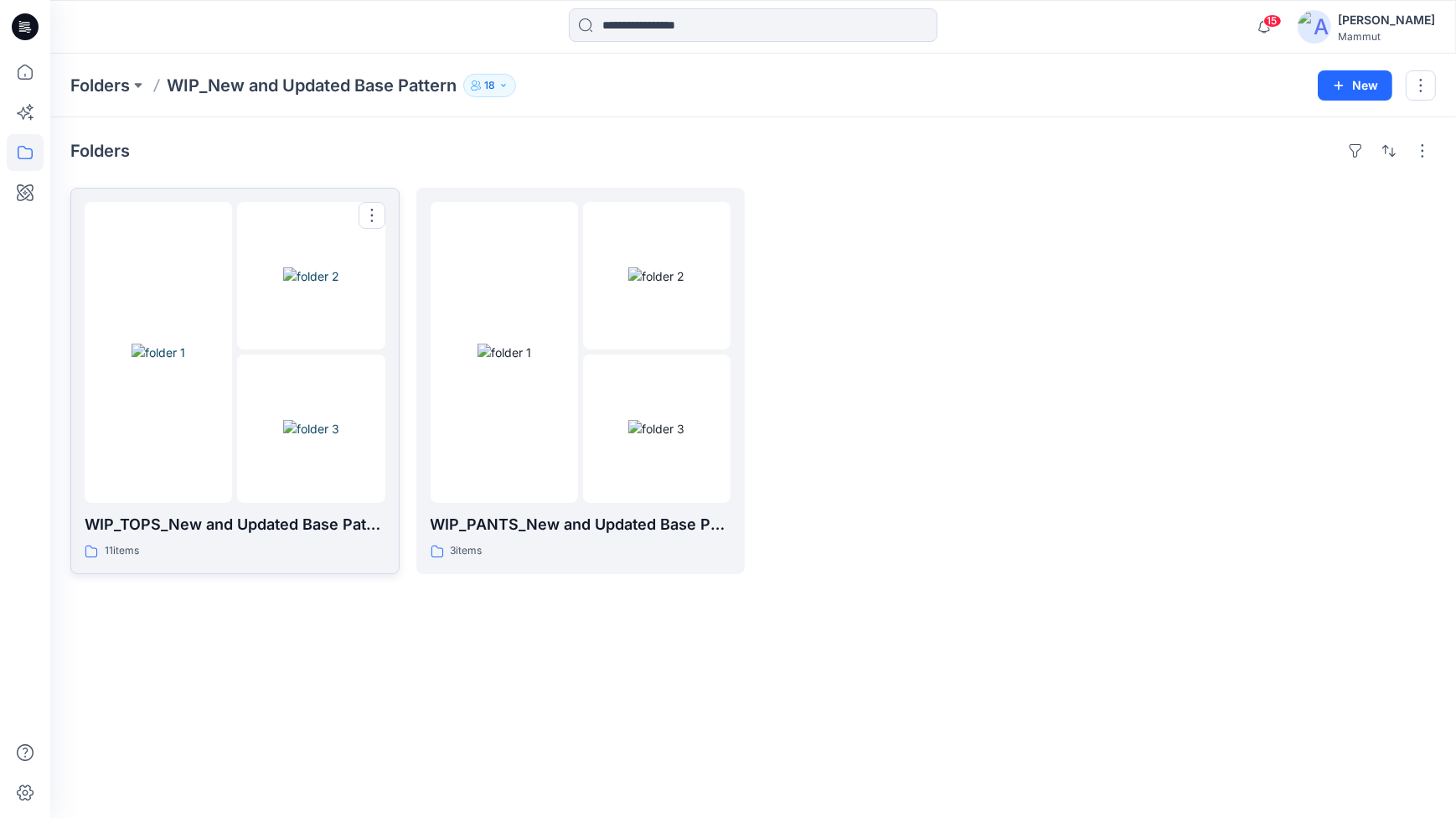
click at [339, 420] on img at bounding box center [311, 428] width 56 height 17
